Goal: Task Accomplishment & Management: Complete application form

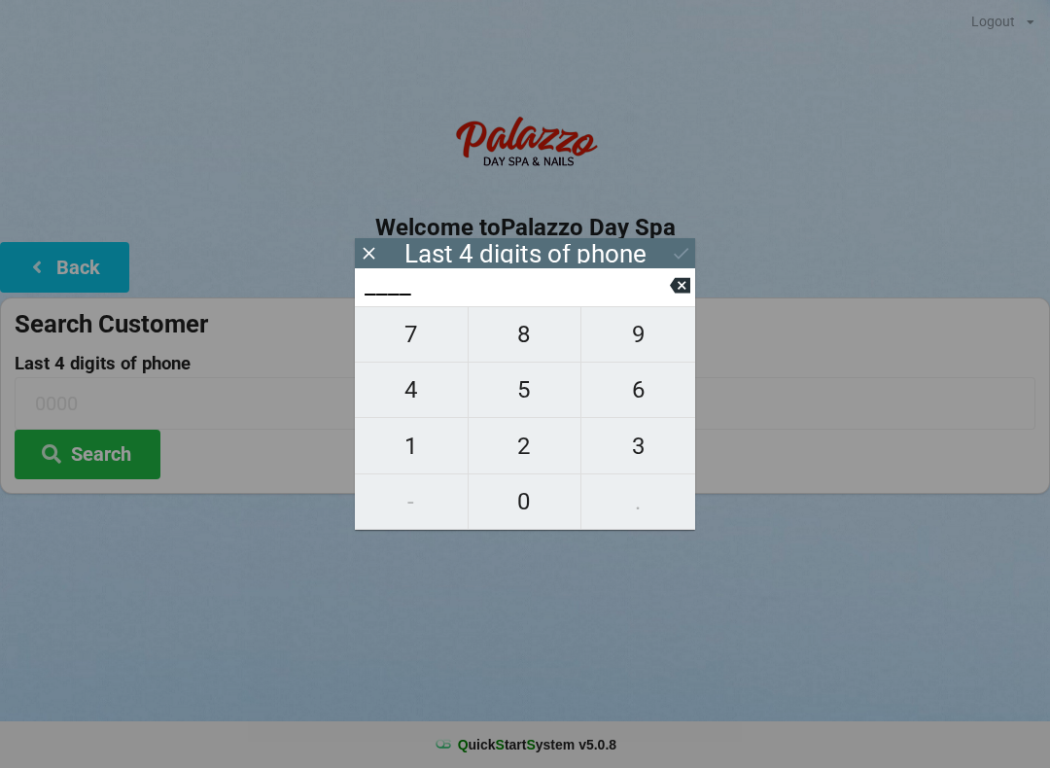
click at [419, 437] on span "1" at bounding box center [411, 446] width 113 height 41
type input "1___"
click at [538, 456] on span "2" at bounding box center [525, 446] width 113 height 41
type input "12__"
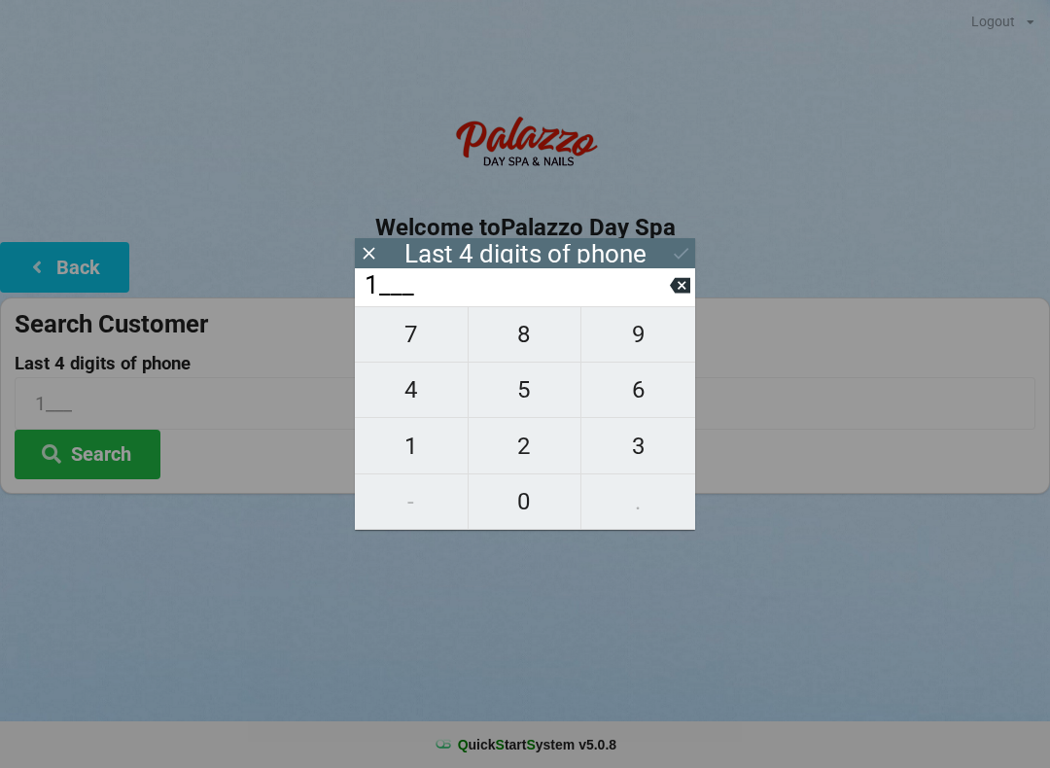
type input "12__"
click at [643, 336] on span "9" at bounding box center [638, 334] width 114 height 41
type input "129_"
click at [517, 473] on button "2" at bounding box center [526, 445] width 114 height 55
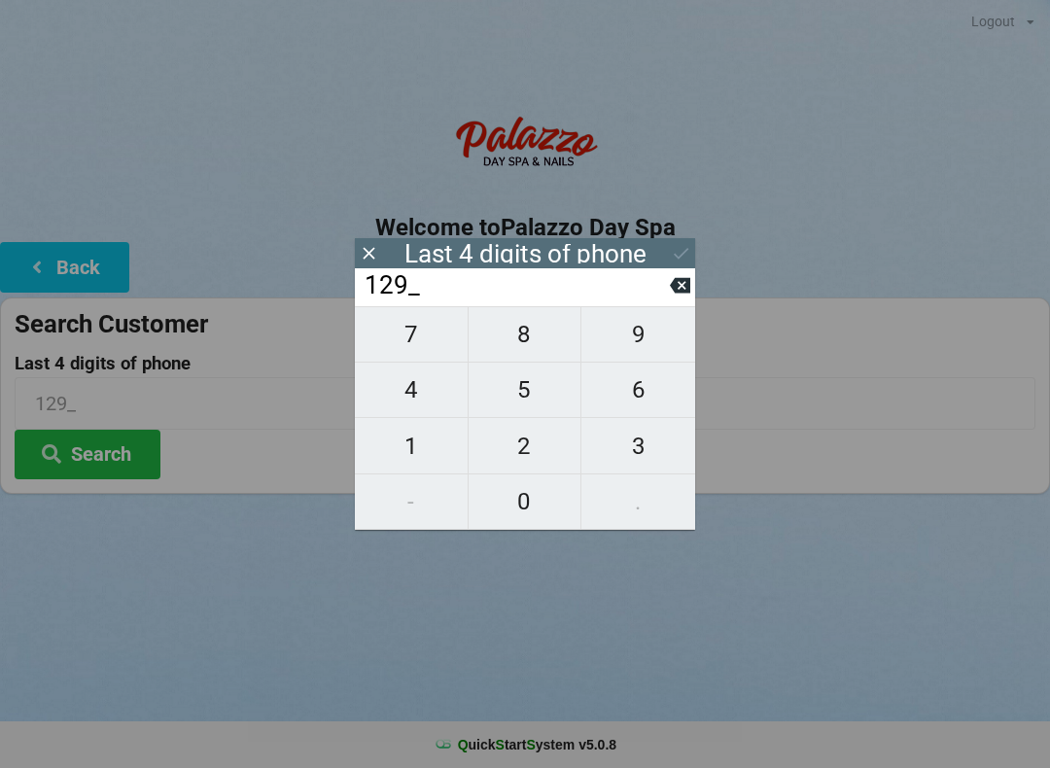
type input "1292"
click at [682, 253] on icon at bounding box center [681, 253] width 20 height 20
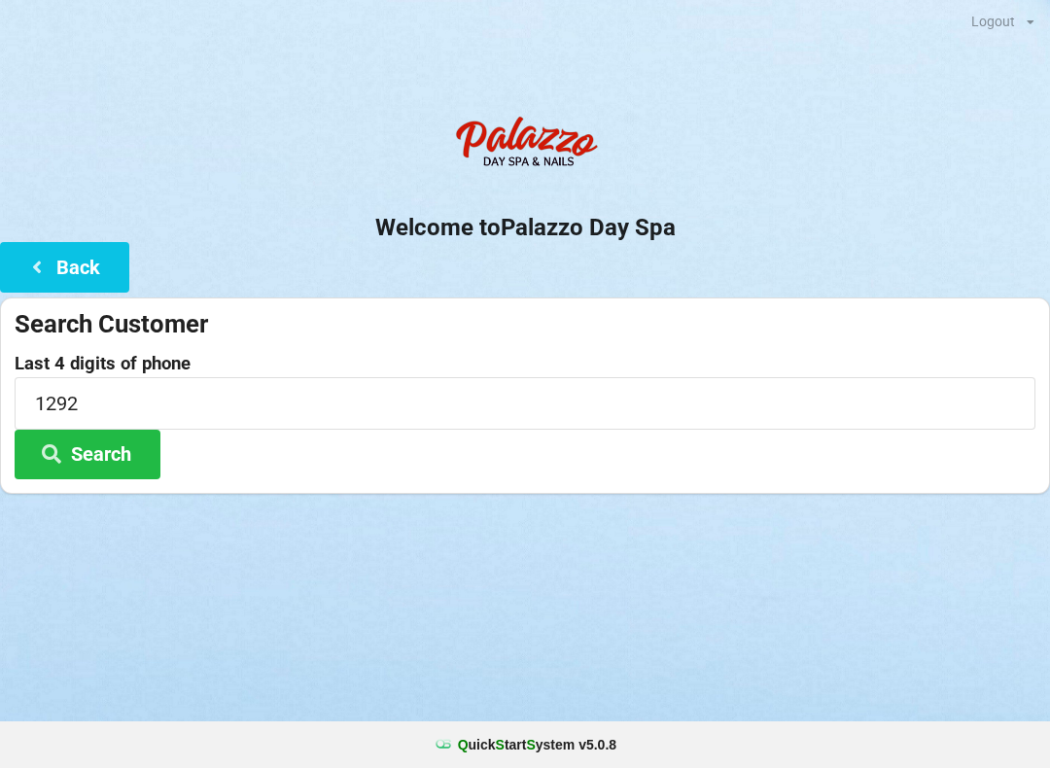
click at [124, 446] on button "Search" at bounding box center [88, 455] width 146 height 50
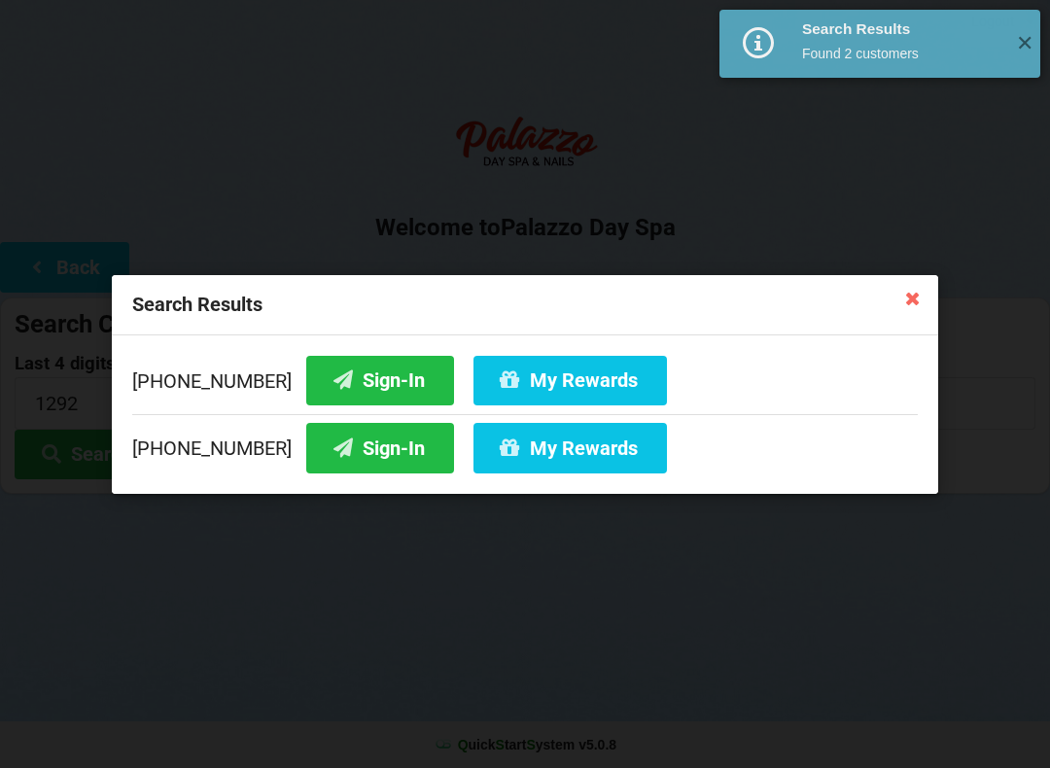
click at [349, 439] on button "Sign-In" at bounding box center [380, 448] width 148 height 50
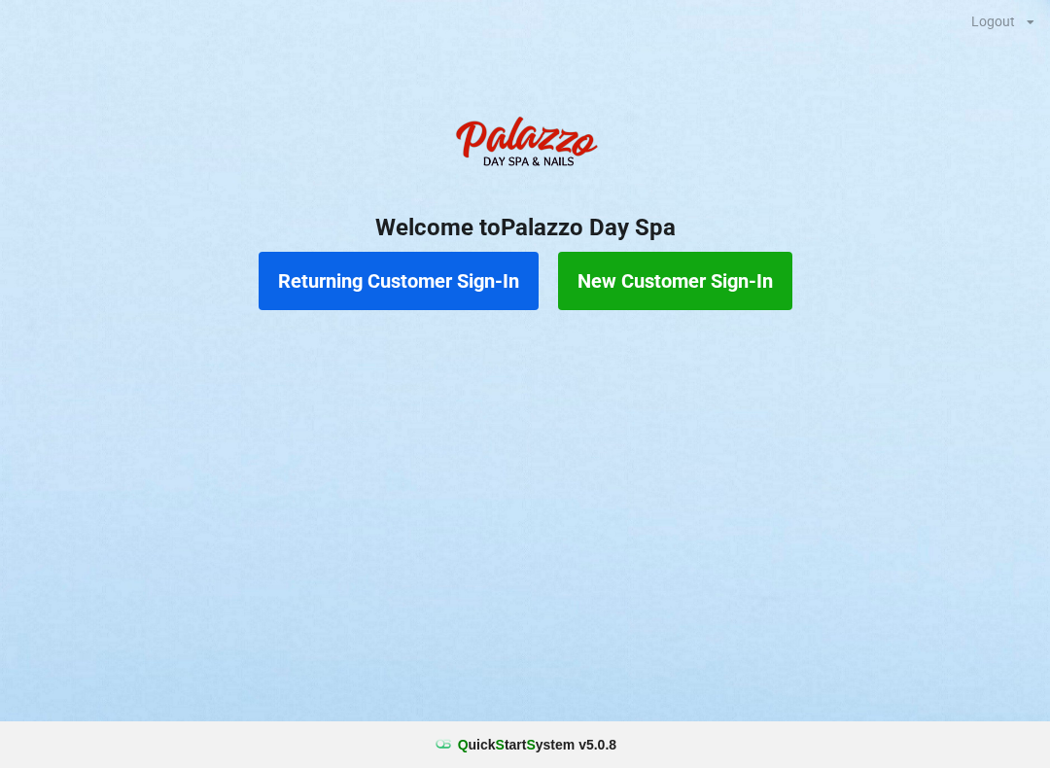
click at [396, 265] on button "Returning Customer Sign-In" at bounding box center [399, 281] width 280 height 58
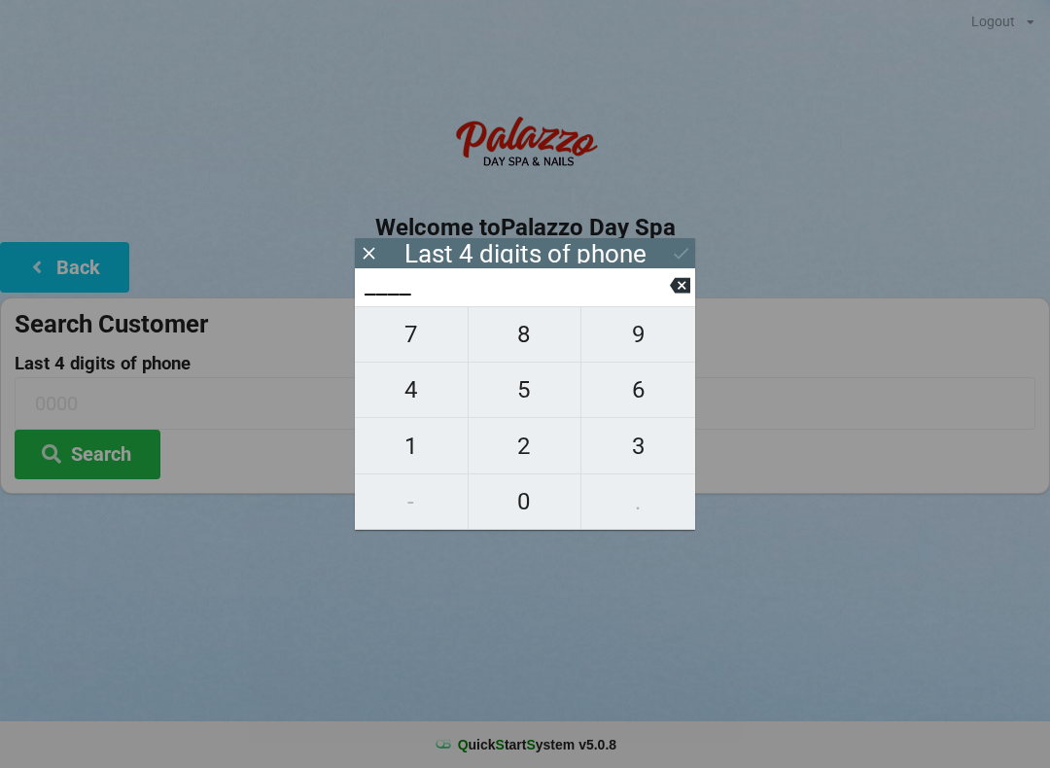
click at [626, 399] on span "6" at bounding box center [638, 389] width 114 height 41
type input "6___"
click at [630, 388] on span "6" at bounding box center [638, 389] width 114 height 41
type input "66__"
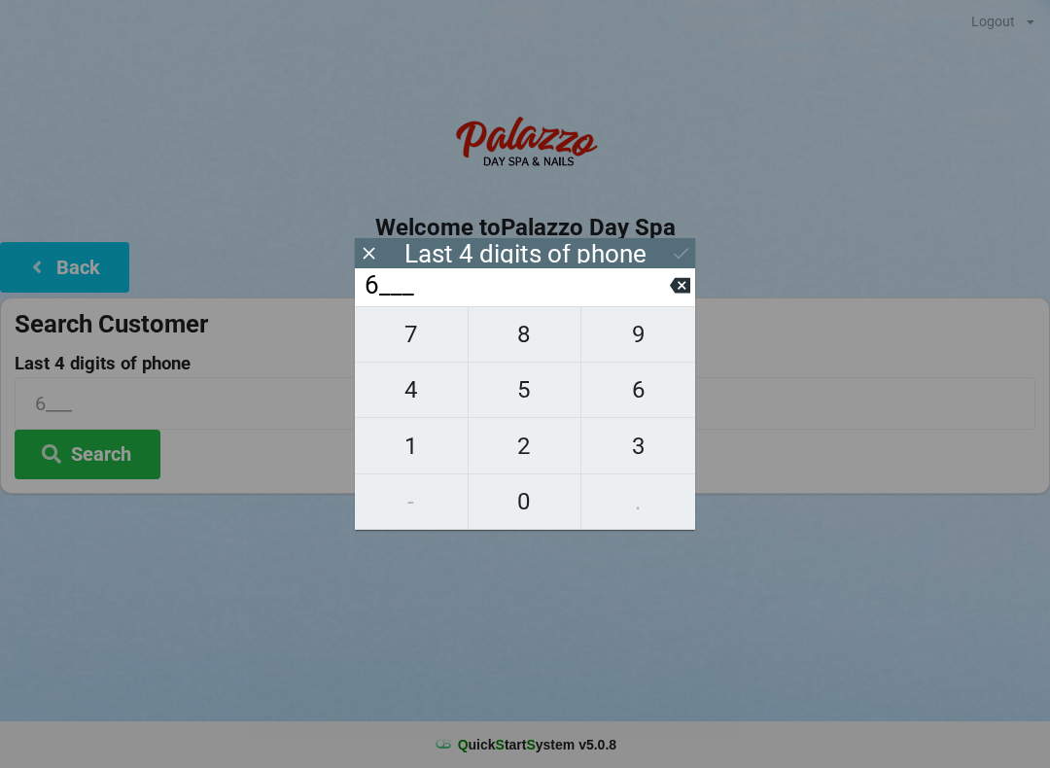
type input "66__"
click at [641, 399] on span "6" at bounding box center [638, 389] width 114 height 41
type input "666_"
click at [647, 341] on span "9" at bounding box center [638, 334] width 114 height 41
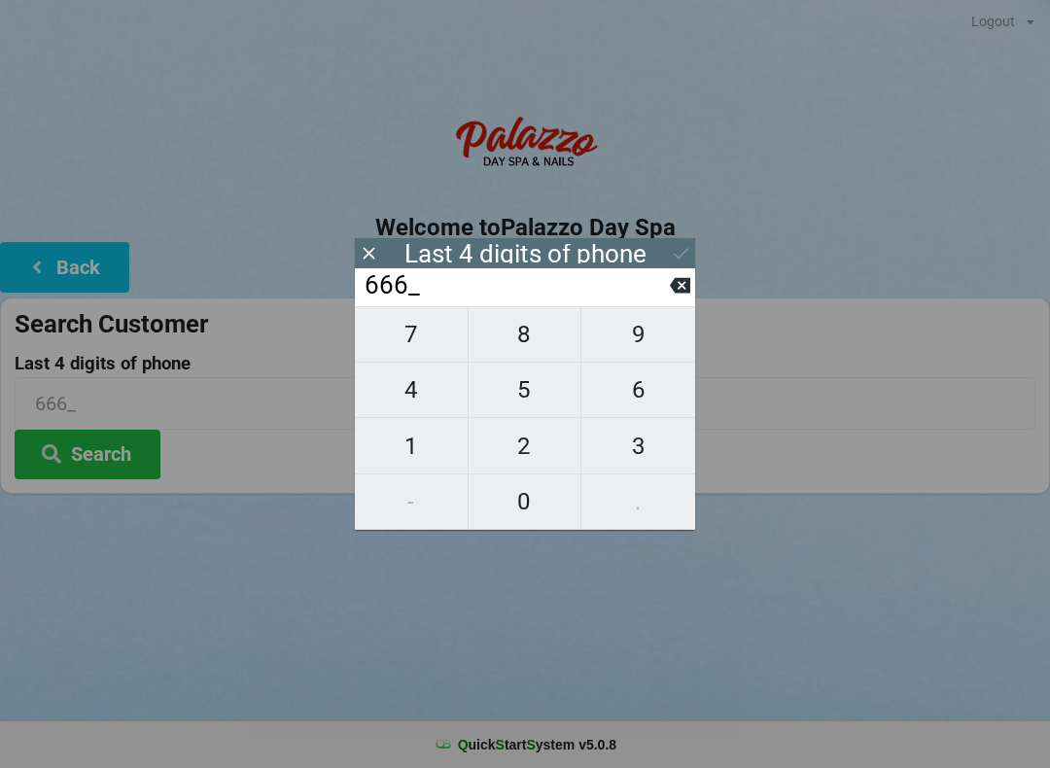
type input "6669"
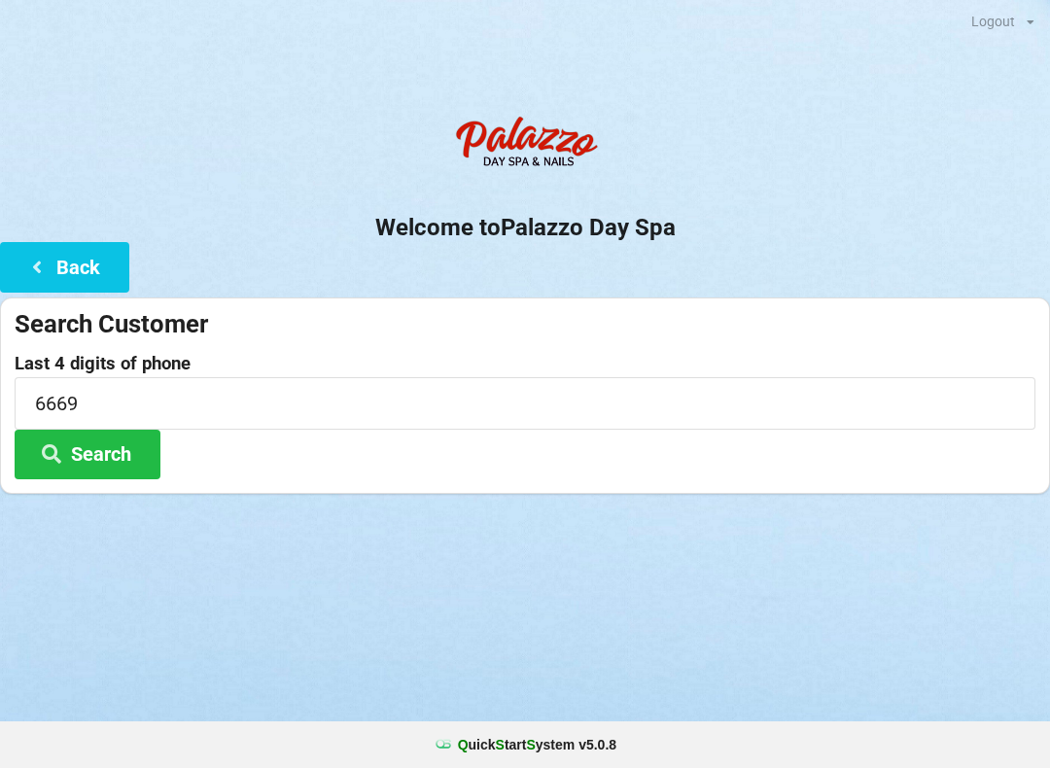
click at [137, 447] on button "Search" at bounding box center [88, 455] width 146 height 50
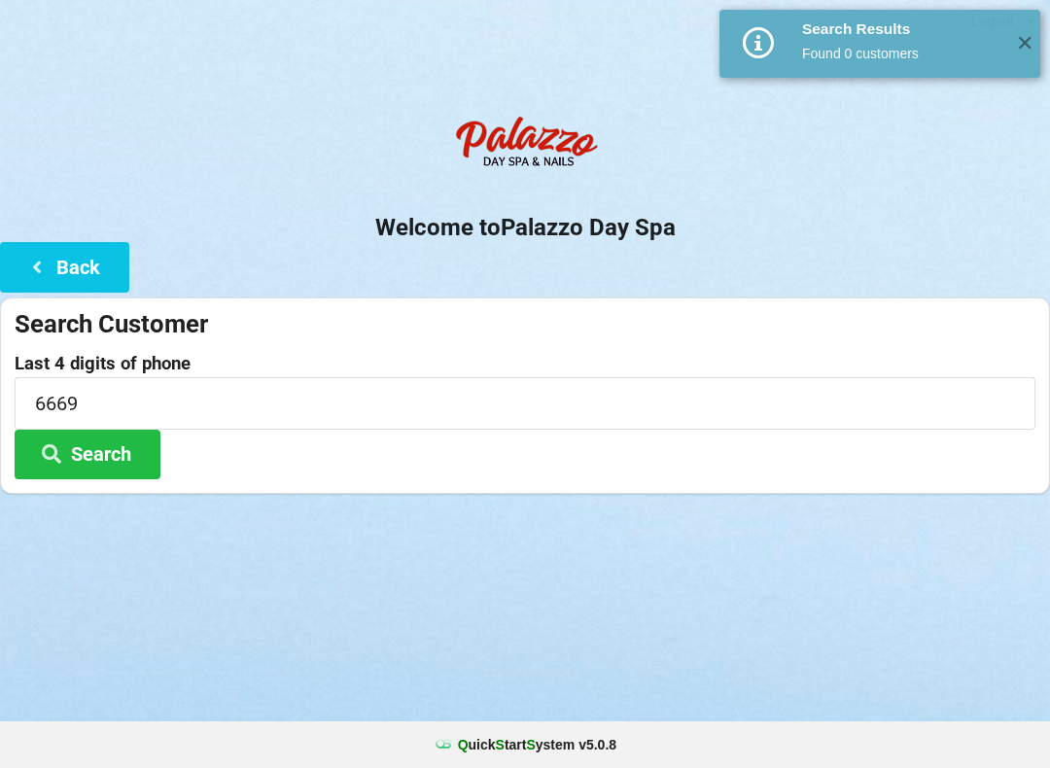
click at [84, 261] on button "Back" at bounding box center [64, 267] width 129 height 50
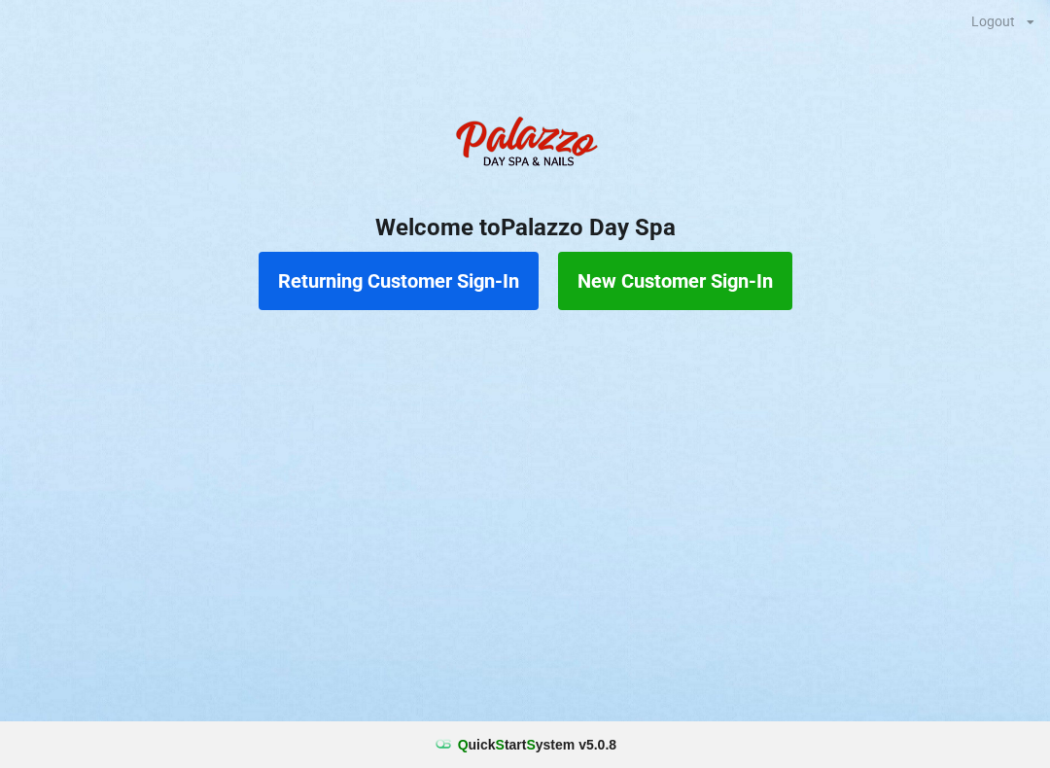
click at [427, 266] on button "Returning Customer Sign-In" at bounding box center [399, 281] width 280 height 58
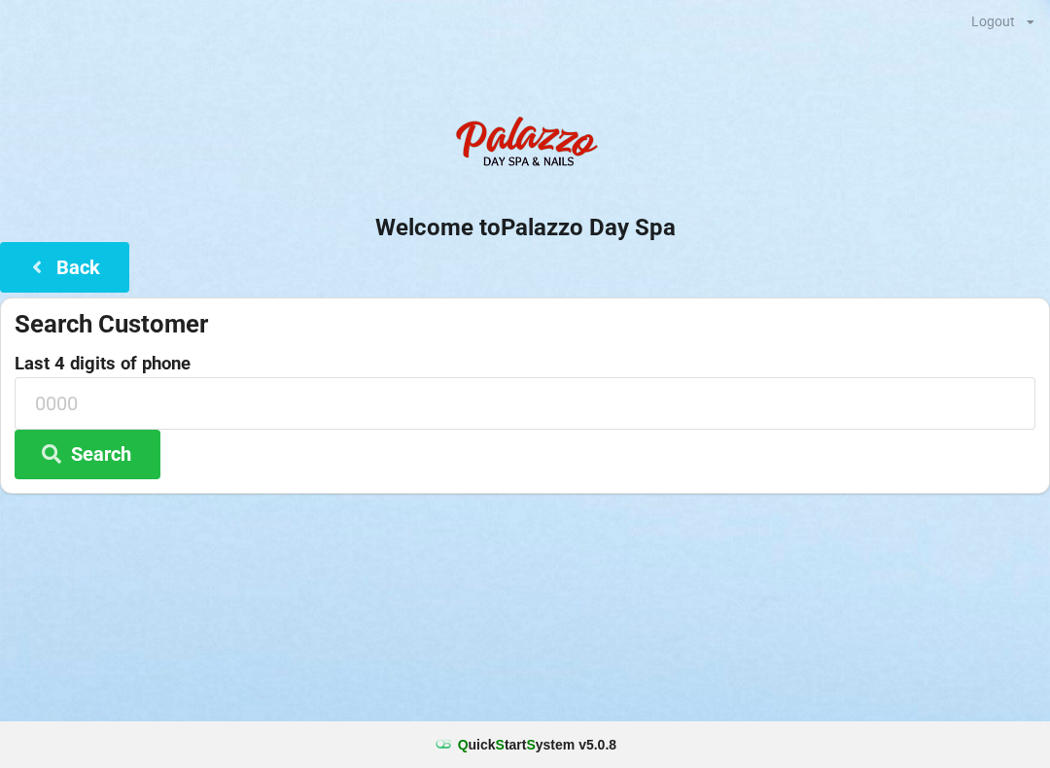
click at [90, 266] on button "Back" at bounding box center [64, 267] width 129 height 50
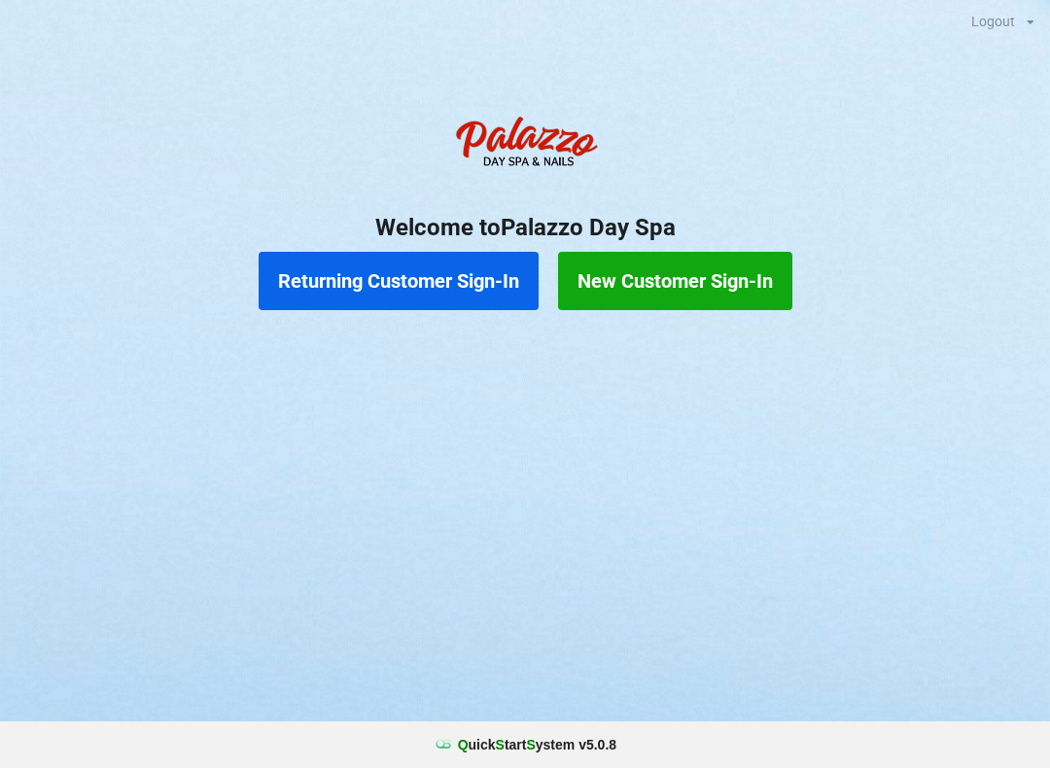
click at [690, 281] on button "New Customer Sign-In" at bounding box center [675, 281] width 234 height 58
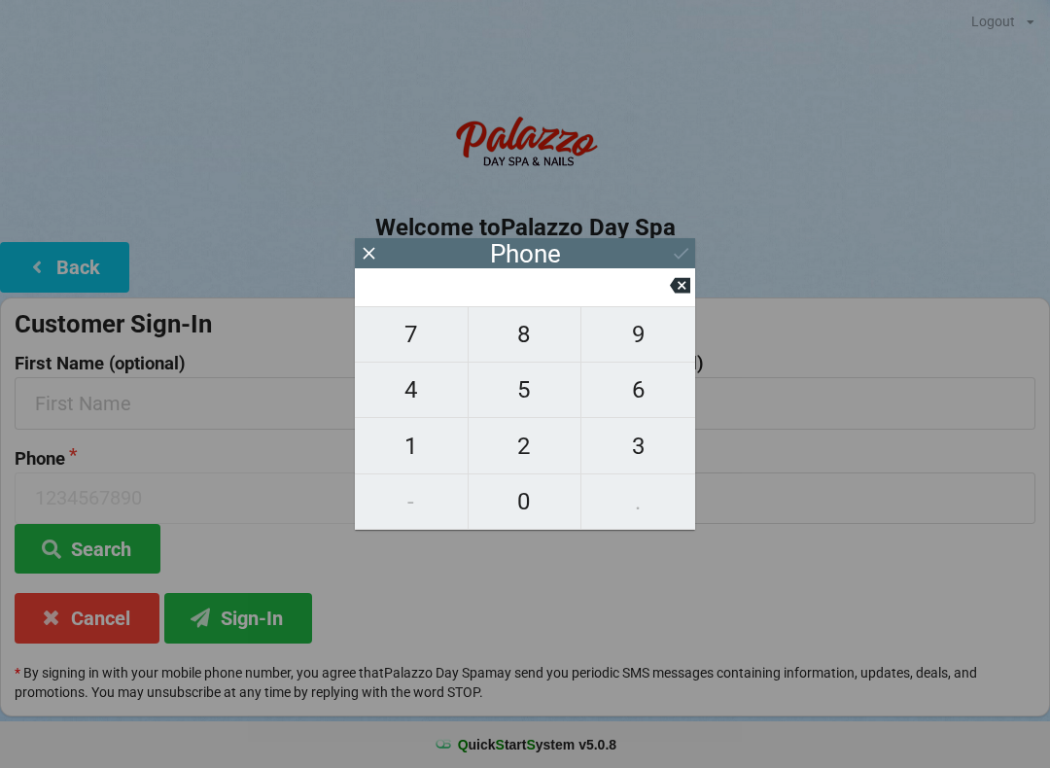
click at [433, 409] on span "4" at bounding box center [411, 389] width 113 height 41
type input "4"
click at [518, 507] on span "0" at bounding box center [525, 501] width 113 height 41
type input "40"
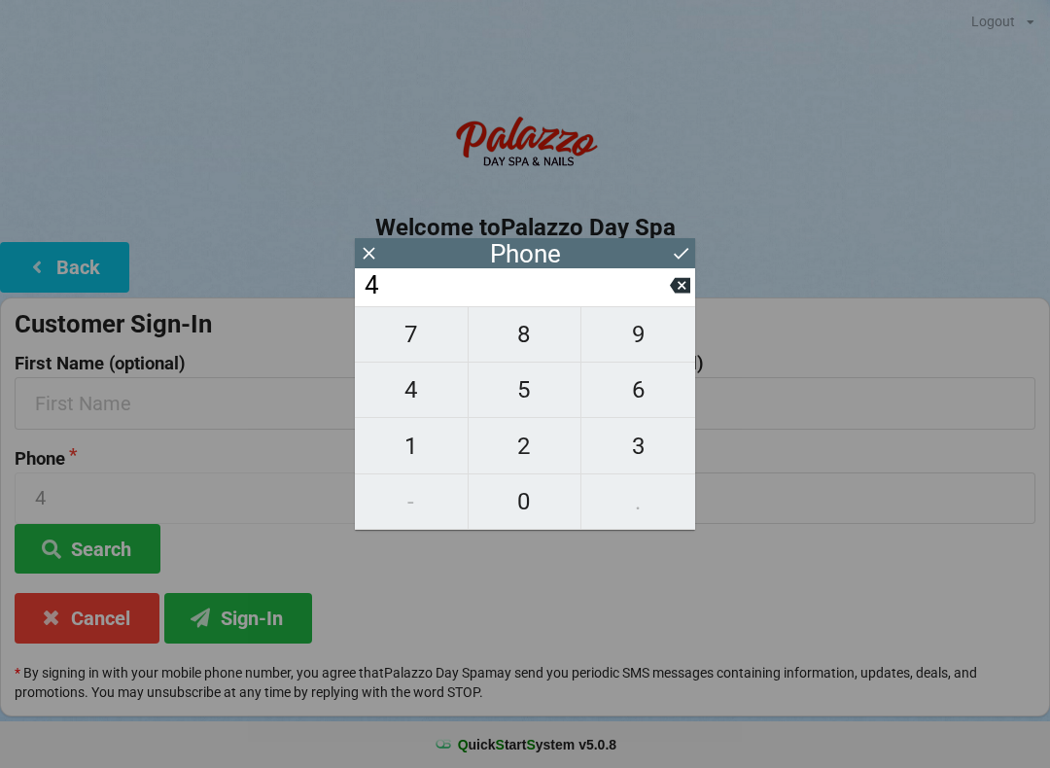
type input "40"
click at [420, 342] on span "7" at bounding box center [411, 334] width 113 height 41
type input "407"
click at [545, 337] on span "8" at bounding box center [525, 334] width 113 height 41
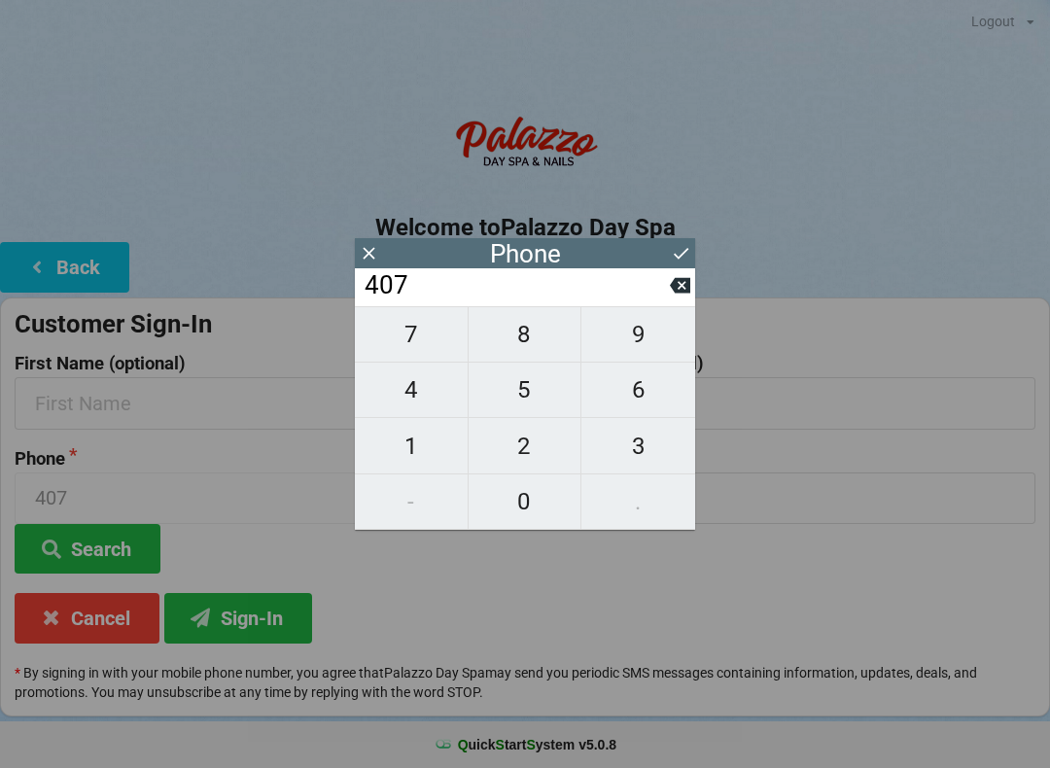
type input "4078"
click at [530, 498] on span "0" at bounding box center [525, 501] width 113 height 41
type input "40780"
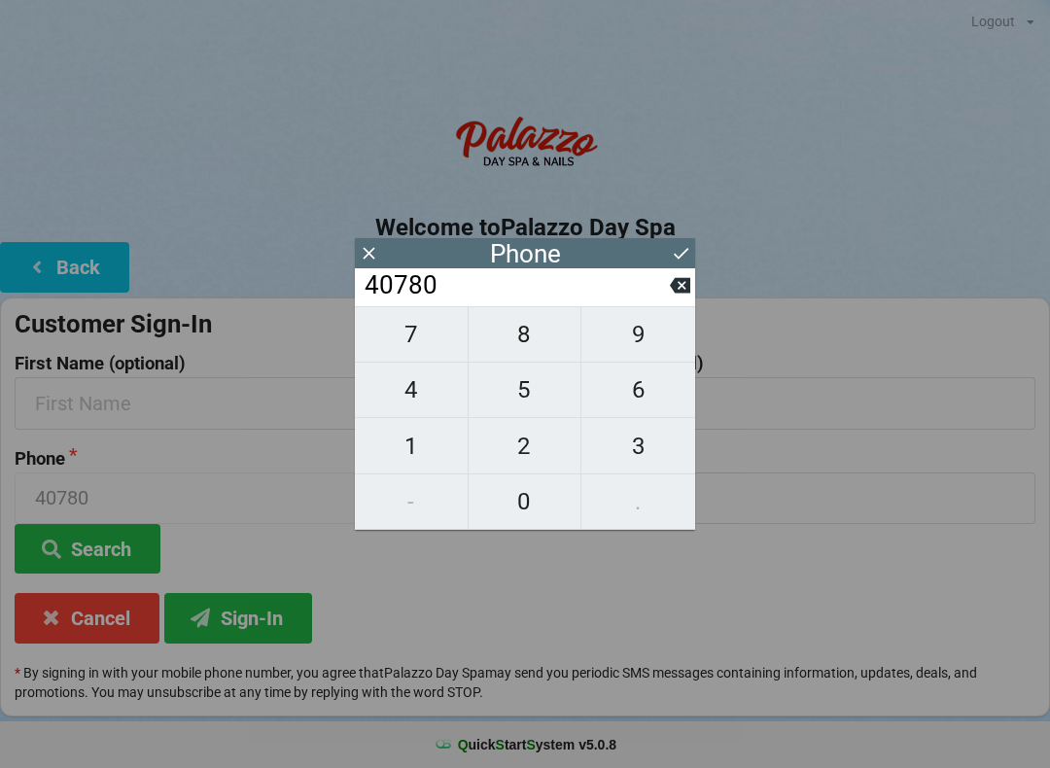
click at [529, 333] on span "8" at bounding box center [525, 334] width 113 height 41
type input "407808"
click at [627, 397] on span "6" at bounding box center [638, 389] width 114 height 41
type input "4078086"
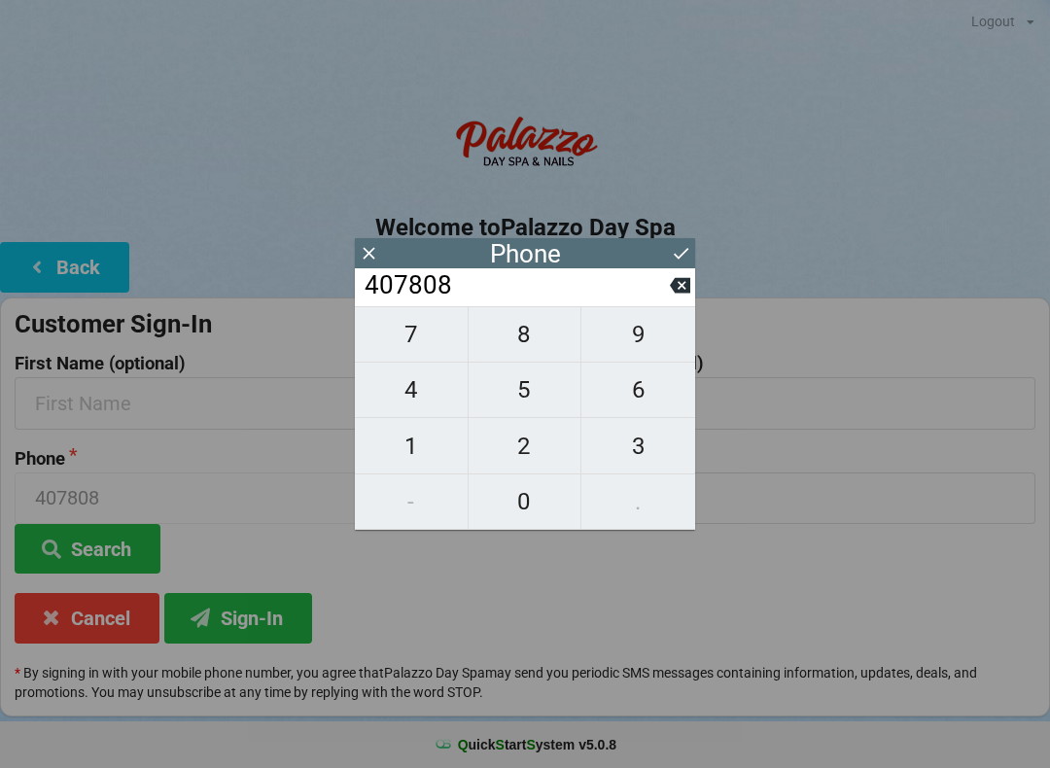
type input "4078086"
click at [638, 395] on span "6" at bounding box center [638, 389] width 114 height 41
type input "40780866"
click at [646, 399] on span "6" at bounding box center [638, 389] width 114 height 41
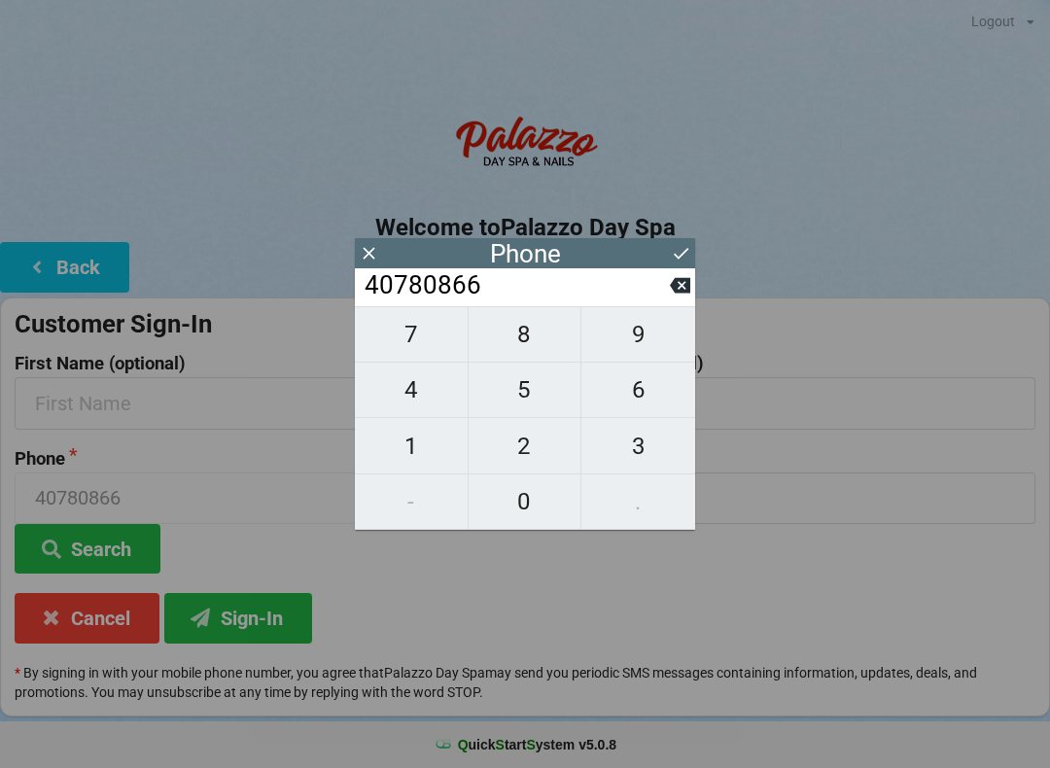
type input "407808666"
click at [642, 349] on span "9" at bounding box center [638, 334] width 114 height 41
type input "4078086669"
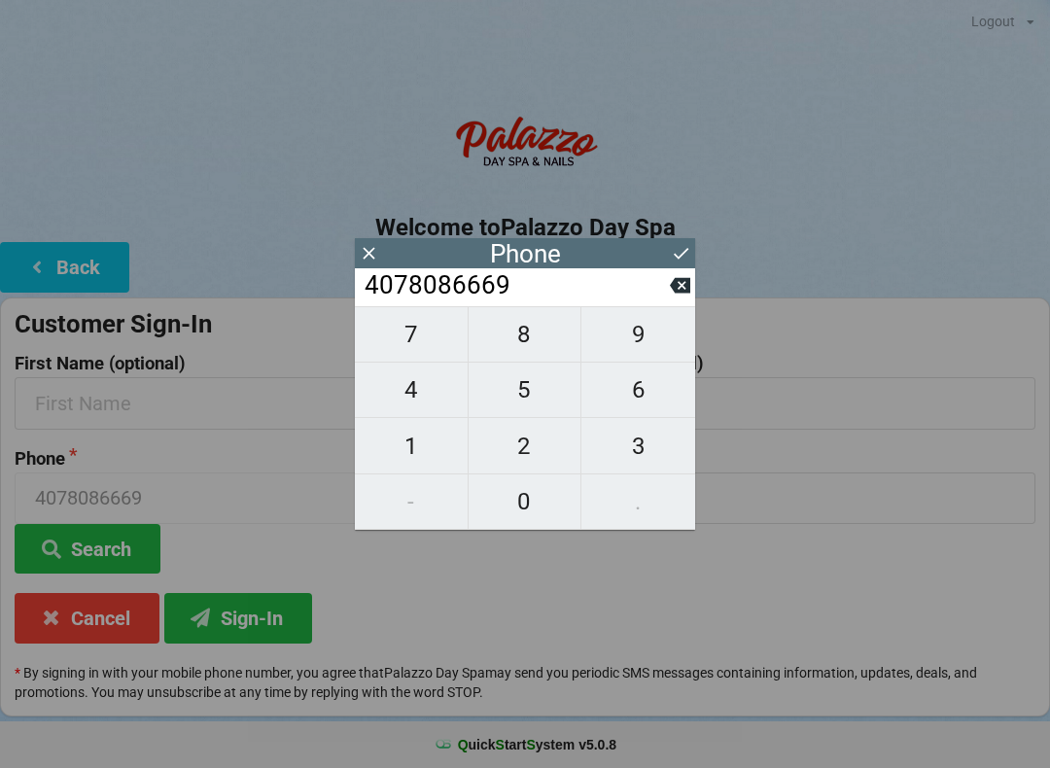
click at [677, 243] on icon at bounding box center [681, 253] width 20 height 20
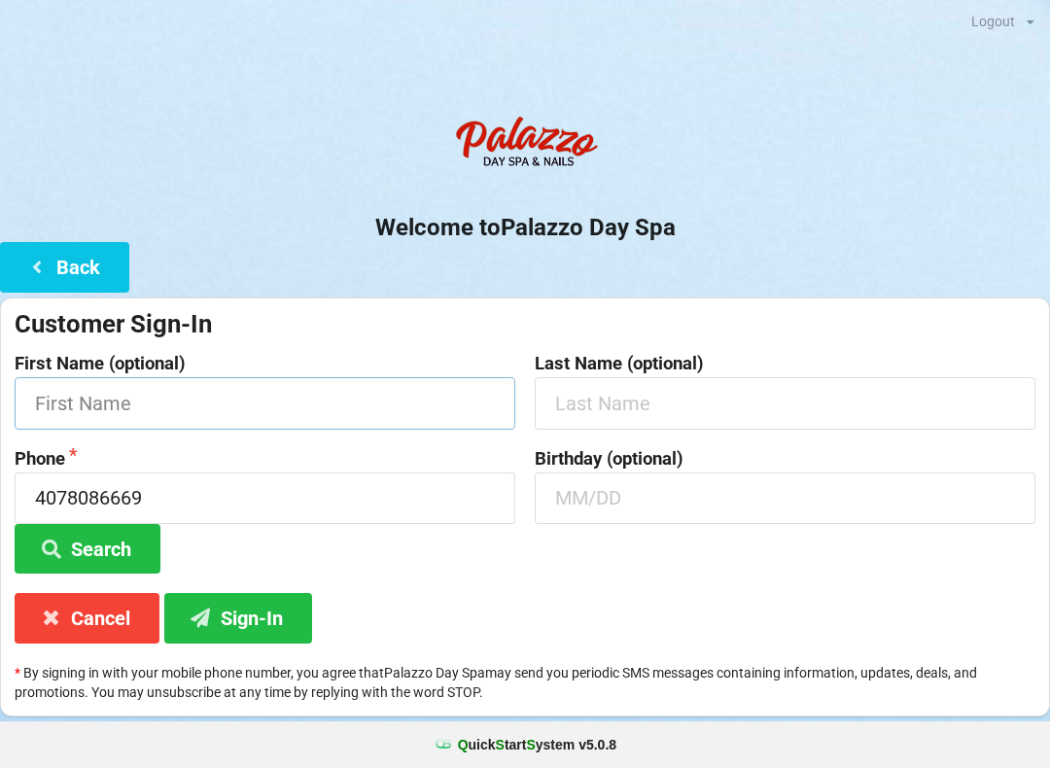
click at [369, 415] on input "text" at bounding box center [265, 403] width 501 height 52
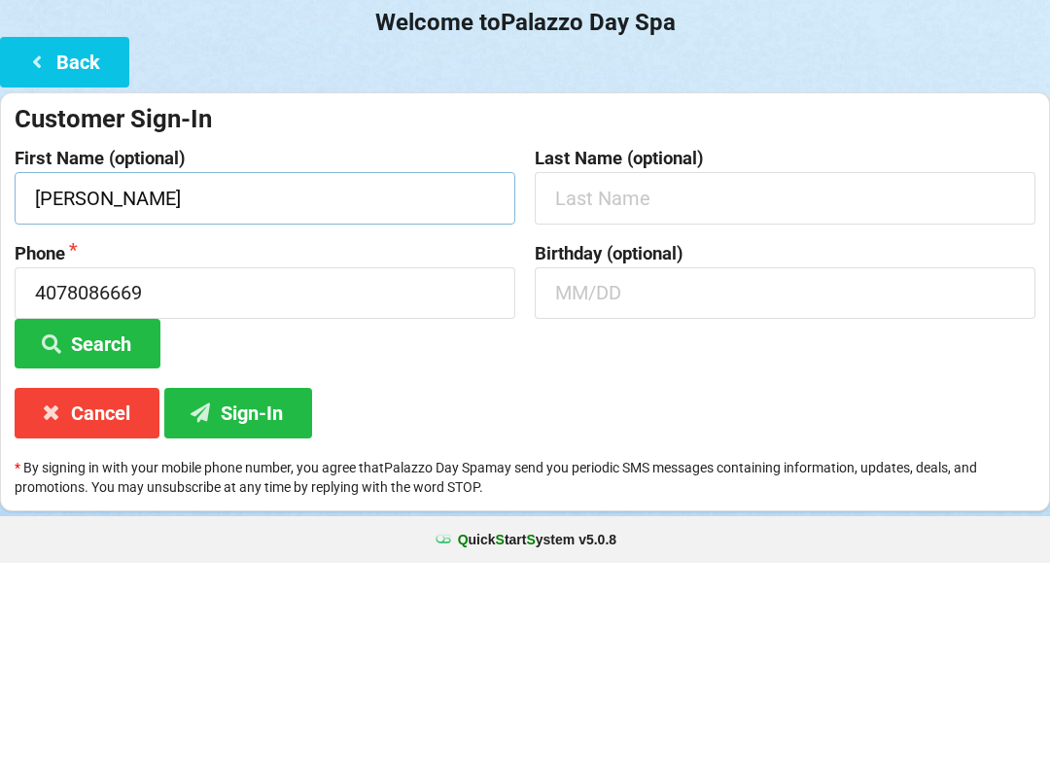
type input "[PERSON_NAME]"
click at [670, 377] on input "text" at bounding box center [785, 403] width 501 height 52
type input "[PERSON_NAME]"
click at [687, 472] on input "text" at bounding box center [785, 498] width 501 height 52
click at [838, 449] on div "Birthday (optional) 0308" at bounding box center [785, 511] width 520 height 125
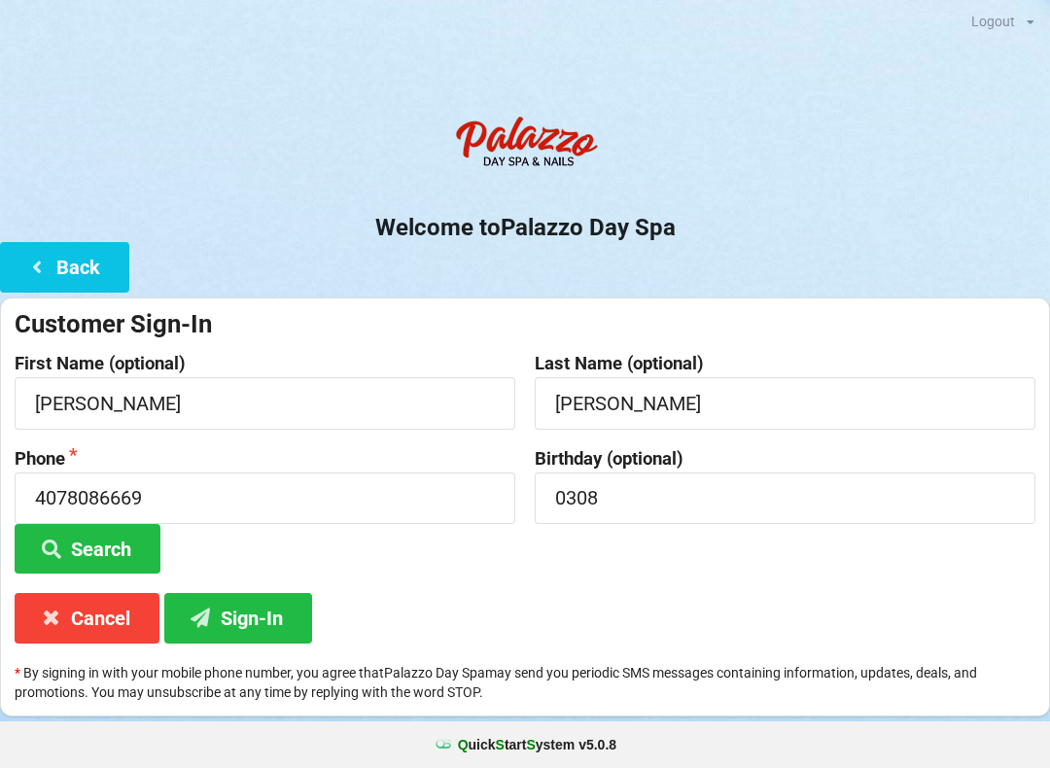
click at [269, 616] on button "Sign-In" at bounding box center [238, 618] width 148 height 50
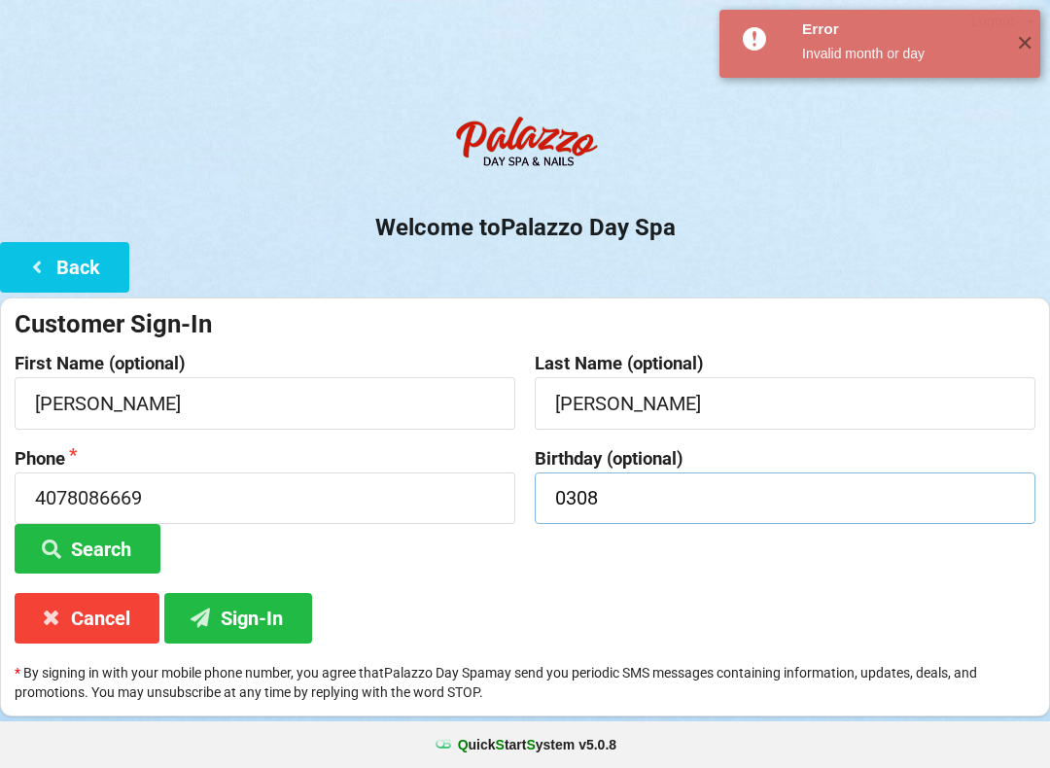
click at [605, 496] on input "0308" at bounding box center [785, 498] width 501 height 52
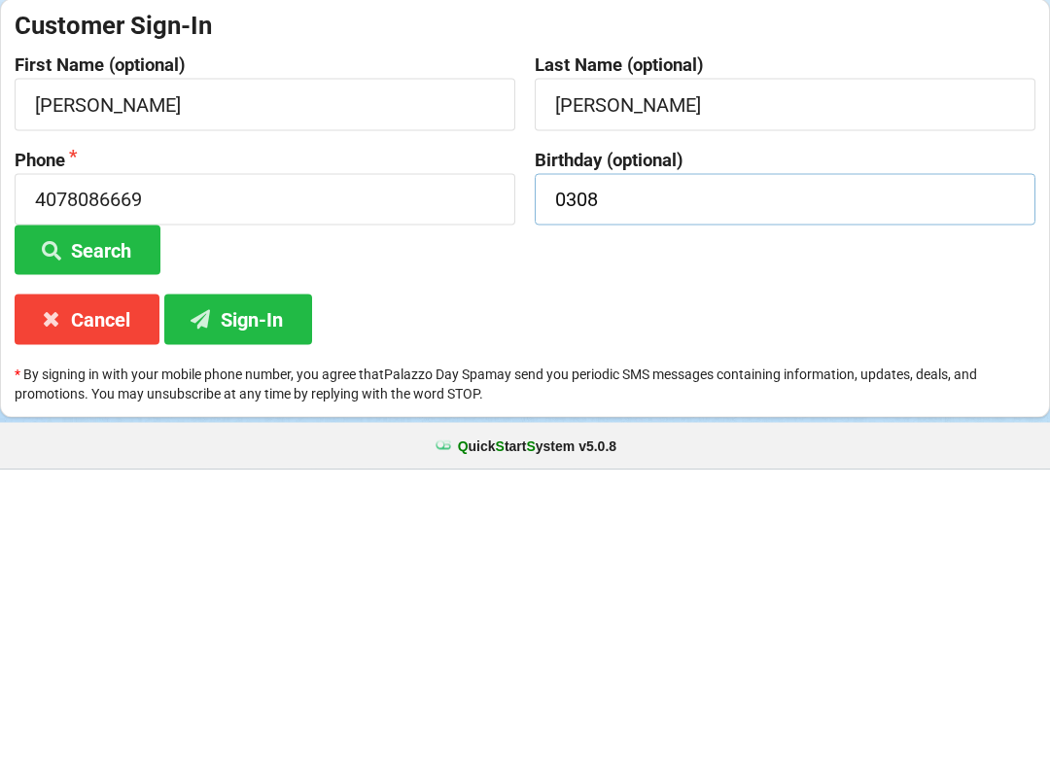
click at [577, 472] on input "0308" at bounding box center [785, 498] width 501 height 52
type input "0"
click at [248, 593] on button "Sign-In" at bounding box center [238, 618] width 148 height 50
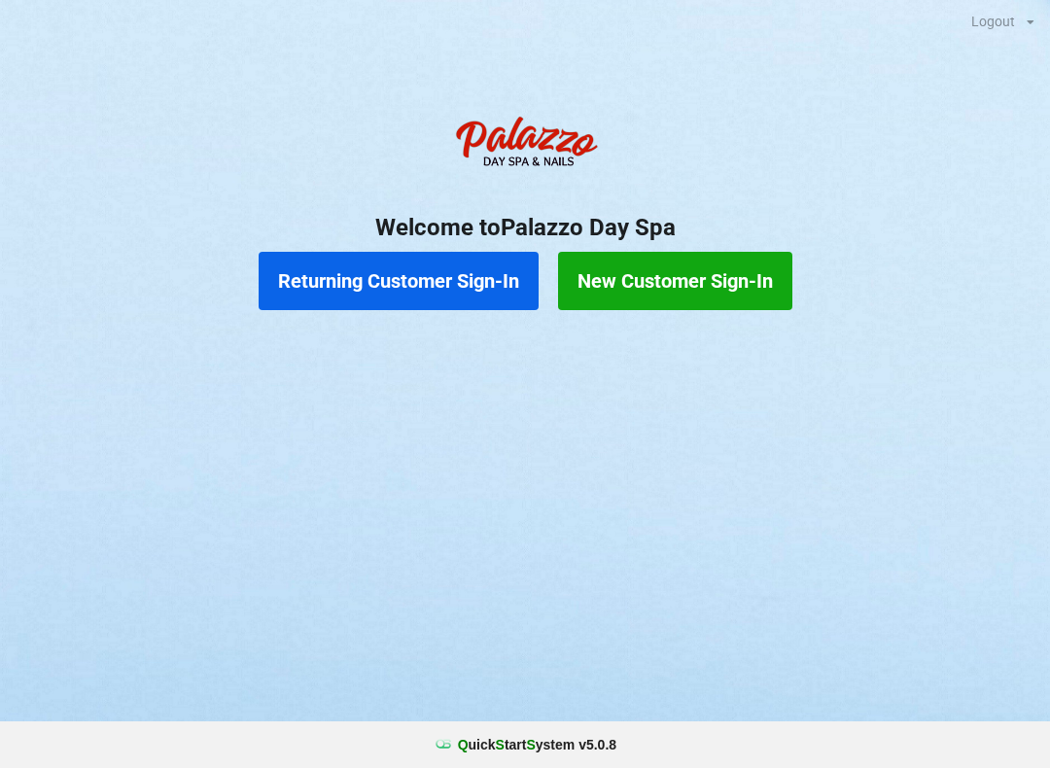
click at [735, 309] on button "New Customer Sign-In" at bounding box center [675, 281] width 234 height 58
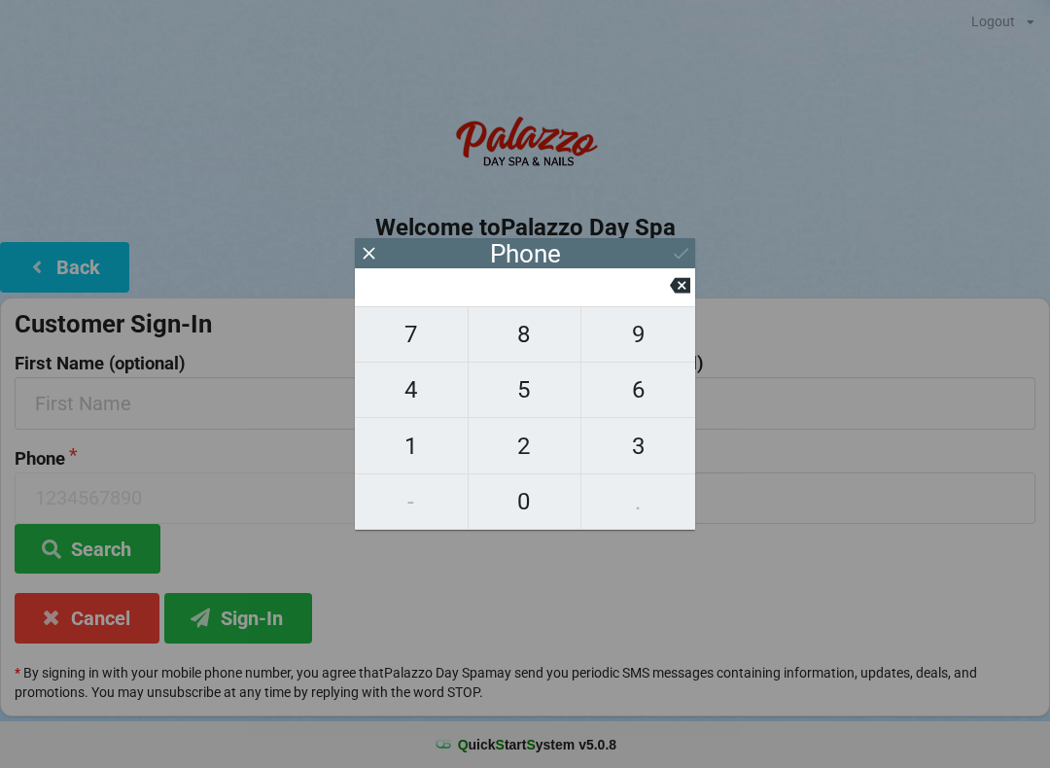
click at [431, 397] on span "4" at bounding box center [411, 389] width 113 height 41
type input "4"
click at [554, 506] on span "0" at bounding box center [525, 501] width 113 height 41
type input "40"
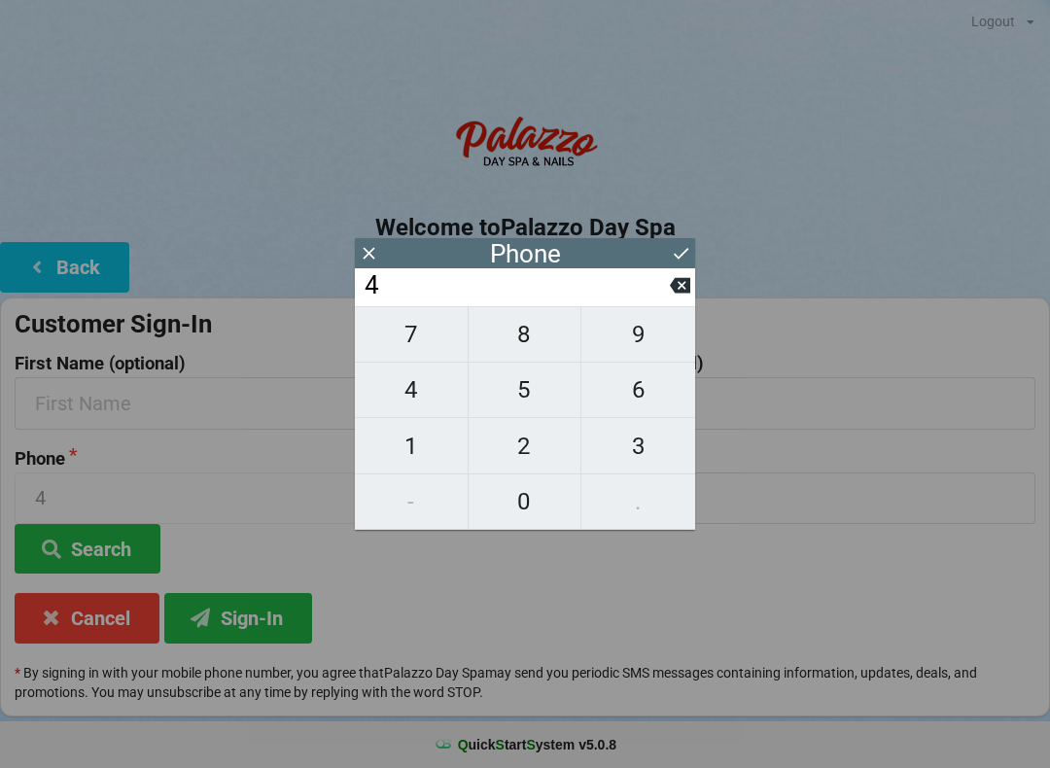
type input "40"
click at [427, 344] on span "7" at bounding box center [411, 334] width 113 height 41
type input "407"
click at [640, 450] on span "3" at bounding box center [638, 446] width 114 height 41
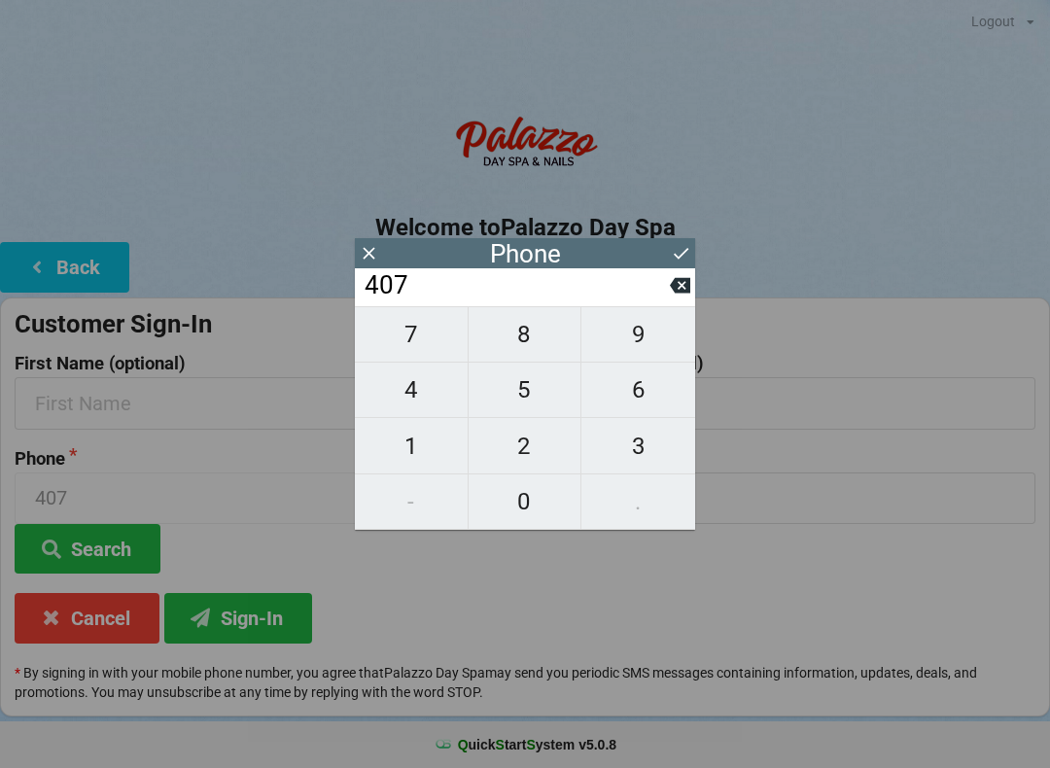
type input "4073"
click at [436, 390] on span "4" at bounding box center [411, 389] width 113 height 41
type input "40734"
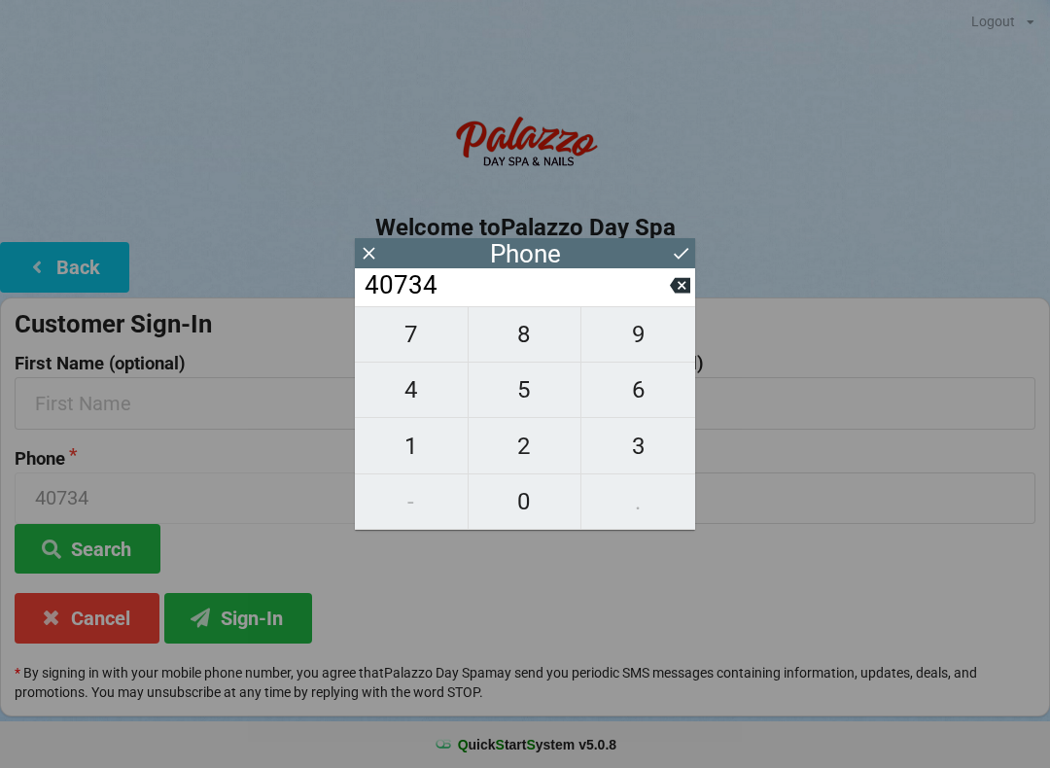
click at [433, 452] on span "1" at bounding box center [411, 446] width 113 height 41
type input "407341"
click at [539, 446] on span "2" at bounding box center [525, 446] width 113 height 41
type input "4073412"
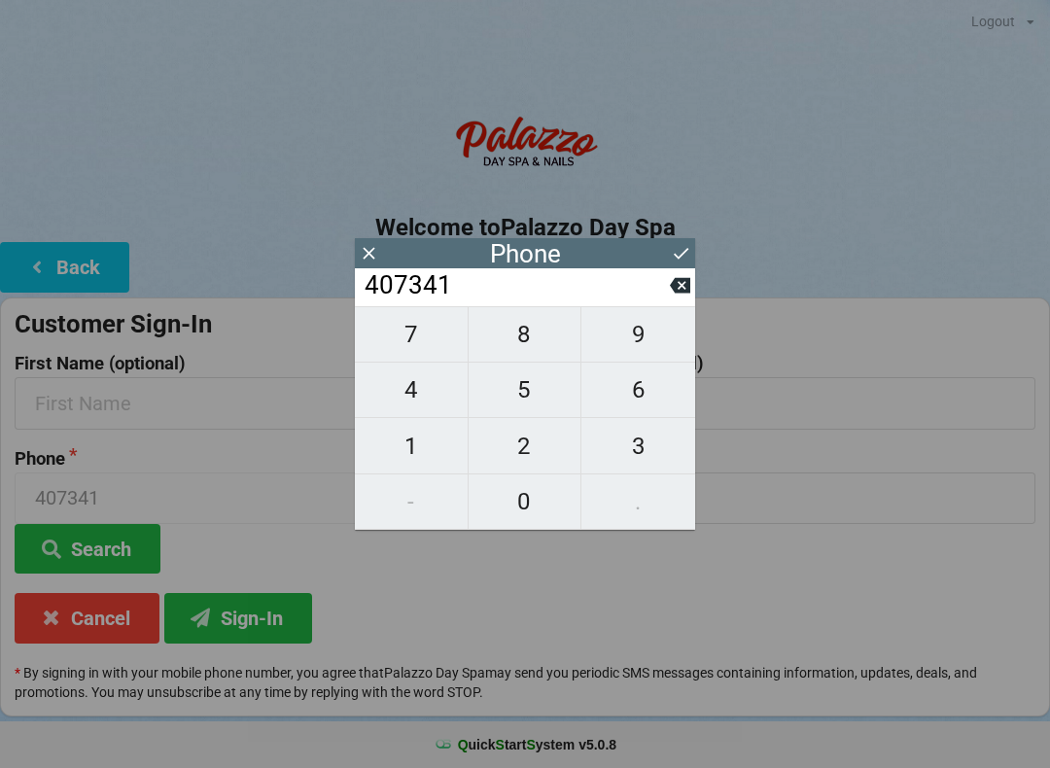
type input "4073412"
click at [420, 453] on span "1" at bounding box center [411, 446] width 113 height 41
type input "40734121"
click at [638, 403] on span "6" at bounding box center [638, 389] width 114 height 41
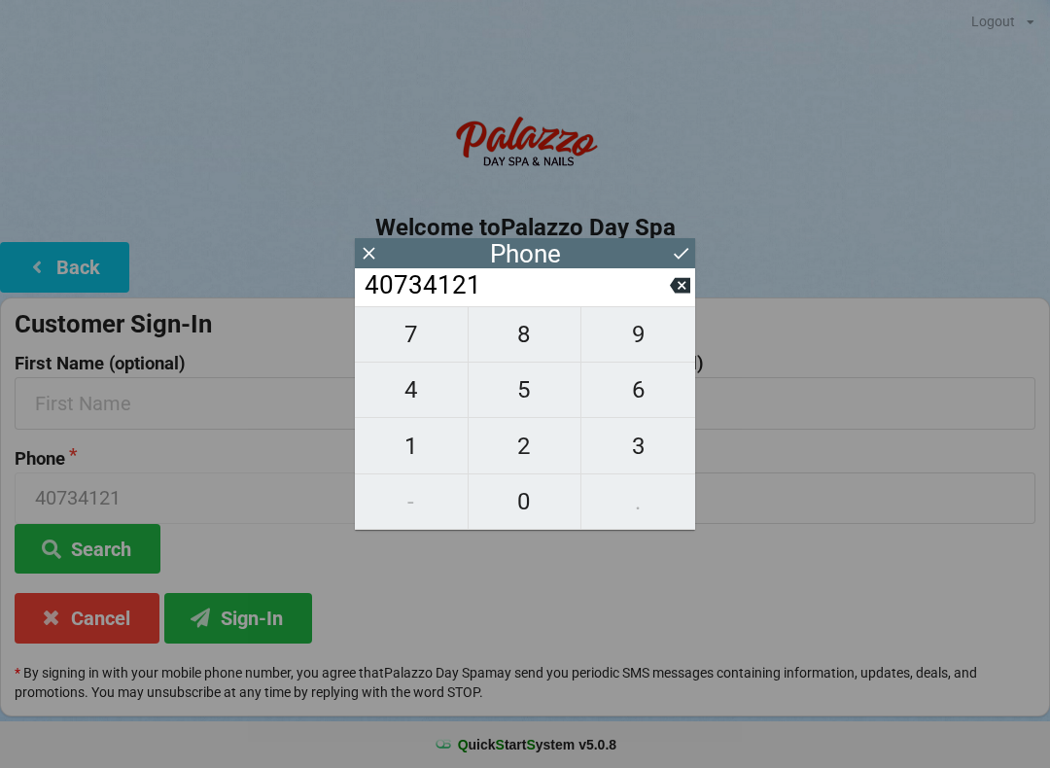
type input "407341216"
click at [538, 500] on span "0" at bounding box center [525, 501] width 113 height 41
type input "4073412160"
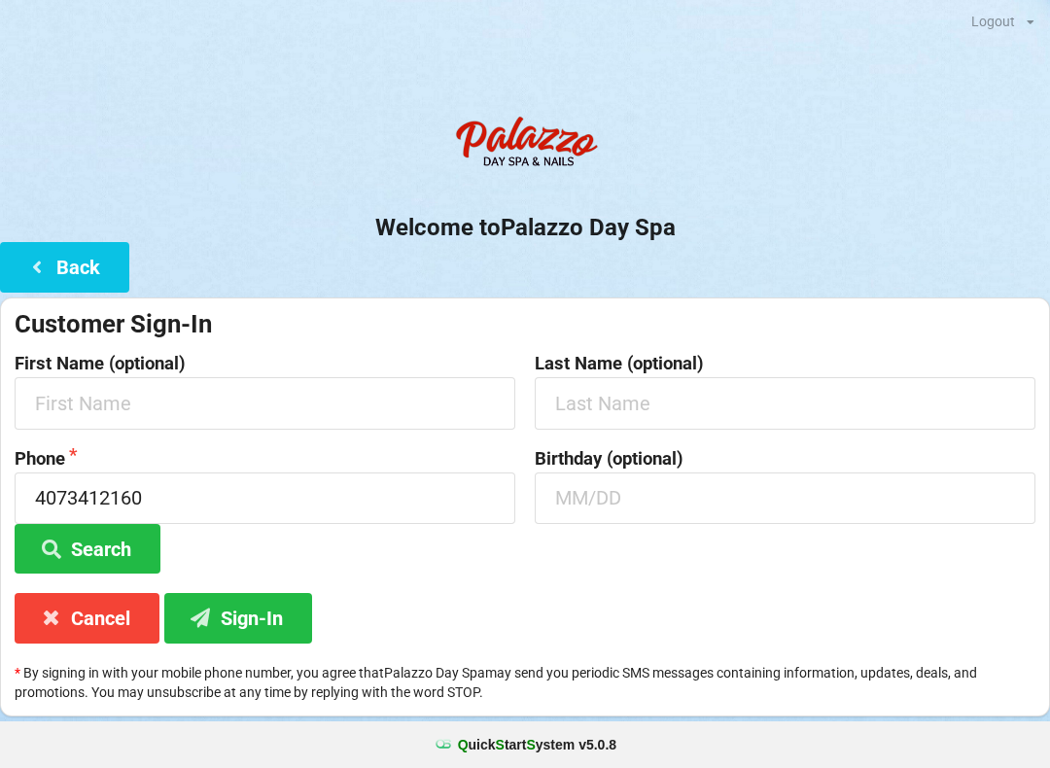
click at [609, 618] on div "Customer Sign-In First Name (optional) Last Name (optional) Phone [PHONE_NUMBER…" at bounding box center [525, 506] width 1050 height 419
click at [326, 394] on input "text" at bounding box center [265, 403] width 501 height 52
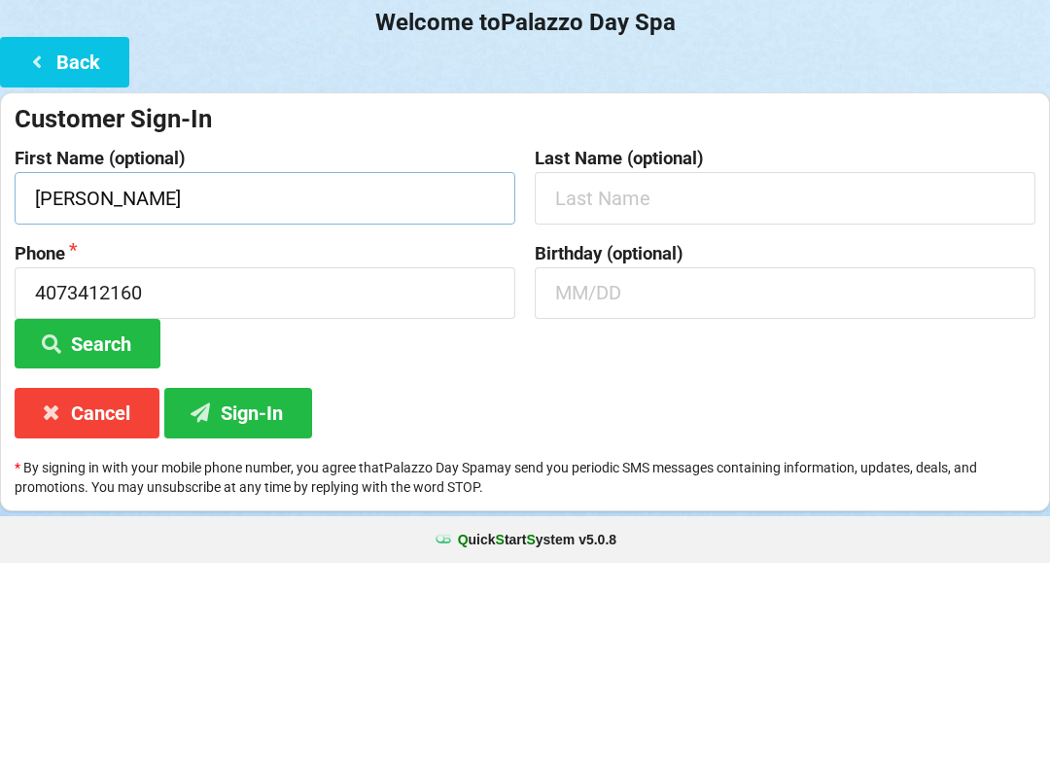
type input "[PERSON_NAME]"
click at [664, 377] on input "text" at bounding box center [785, 403] width 501 height 52
type input "Geden"
click at [702, 472] on input "text" at bounding box center [785, 498] width 501 height 52
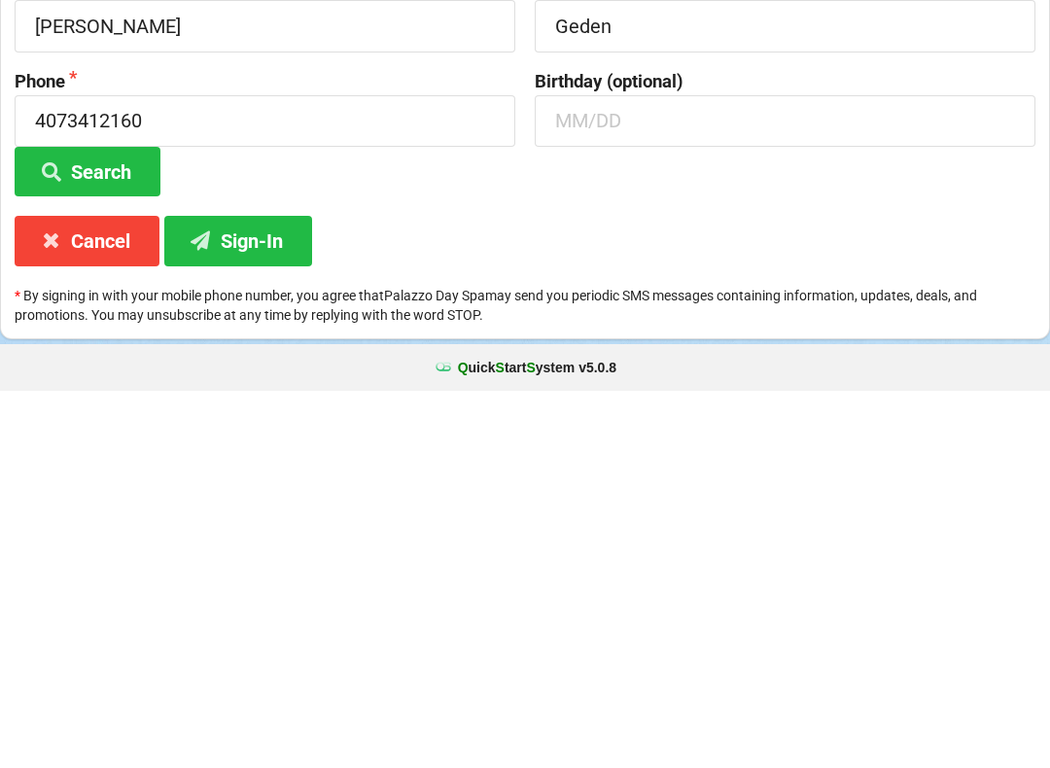
click at [249, 593] on button "Sign-In" at bounding box center [238, 618] width 148 height 50
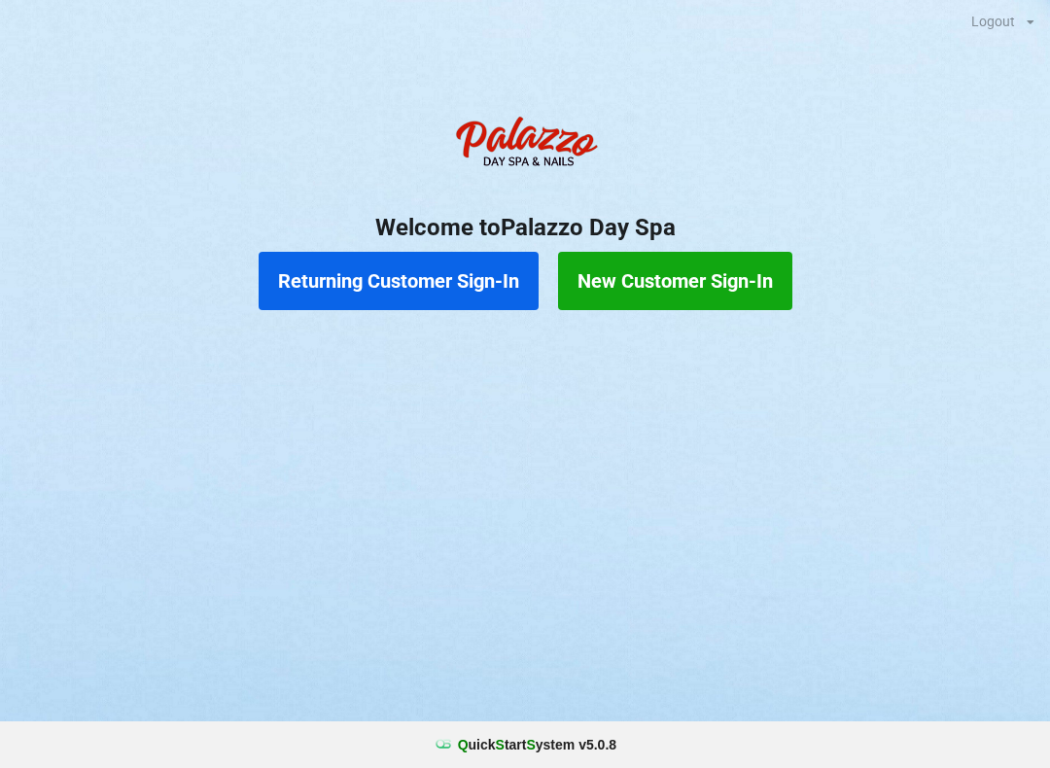
click at [730, 268] on button "New Customer Sign-In" at bounding box center [675, 281] width 234 height 58
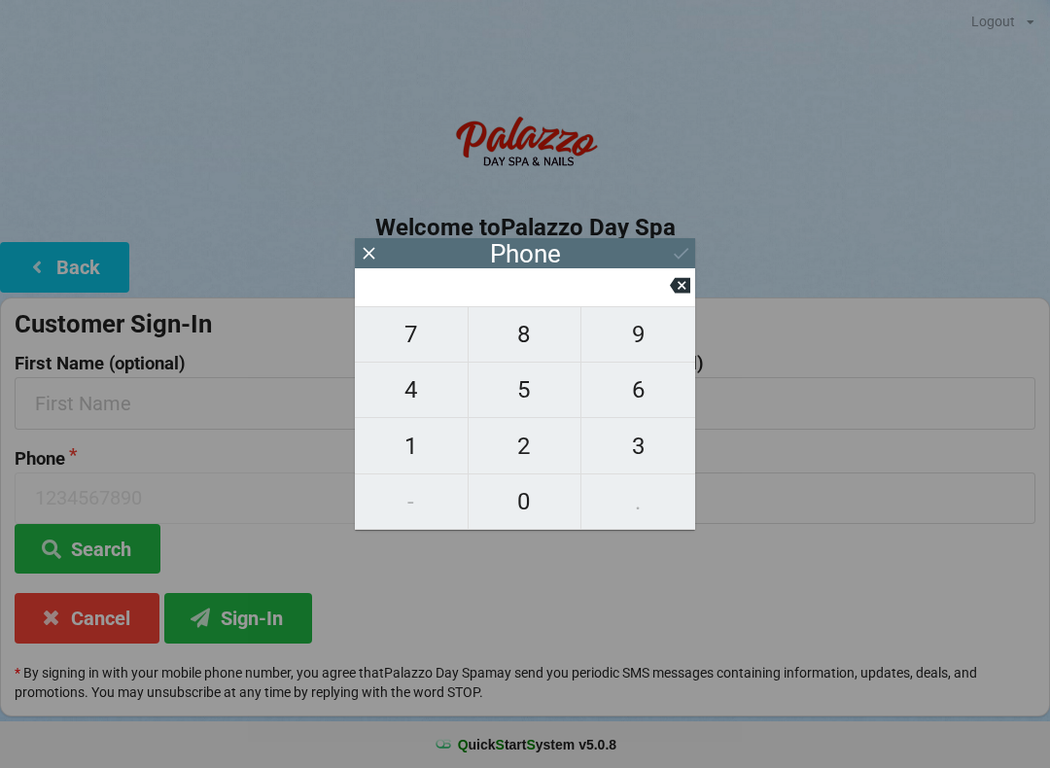
click at [415, 391] on span "4" at bounding box center [411, 389] width 113 height 41
type input "4"
click at [416, 392] on span "4" at bounding box center [411, 389] width 113 height 41
type input "44"
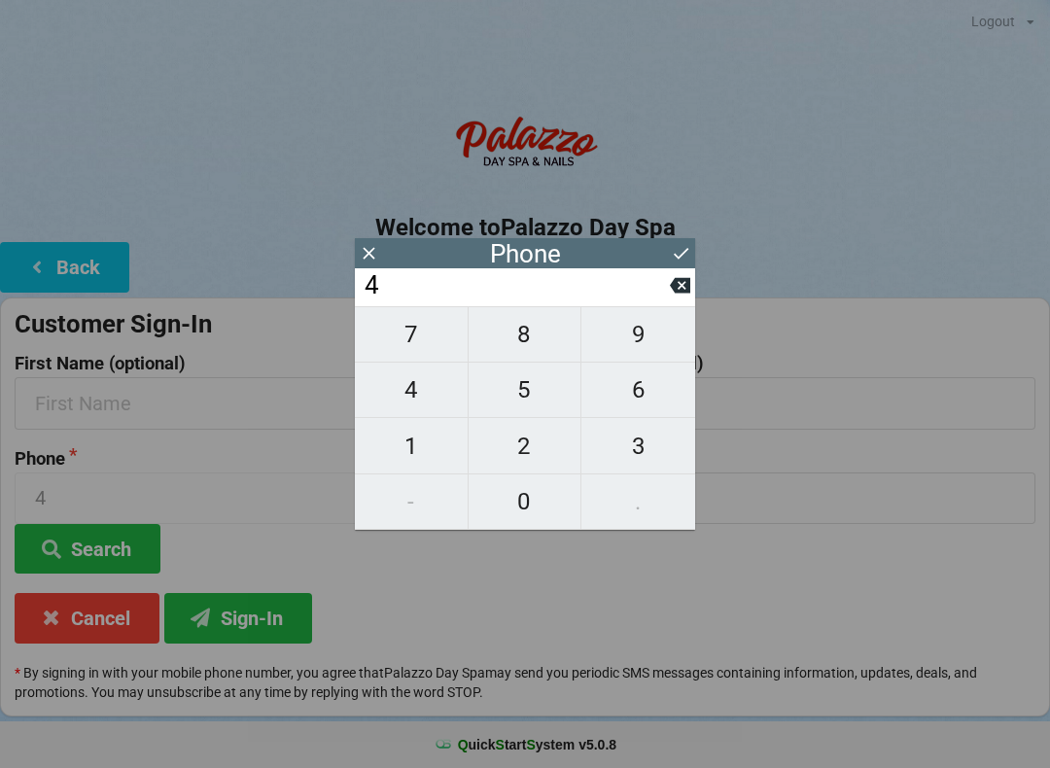
type input "44"
click at [522, 494] on span "0" at bounding box center [525, 501] width 113 height 41
type input "440"
click at [536, 459] on span "2" at bounding box center [525, 446] width 113 height 41
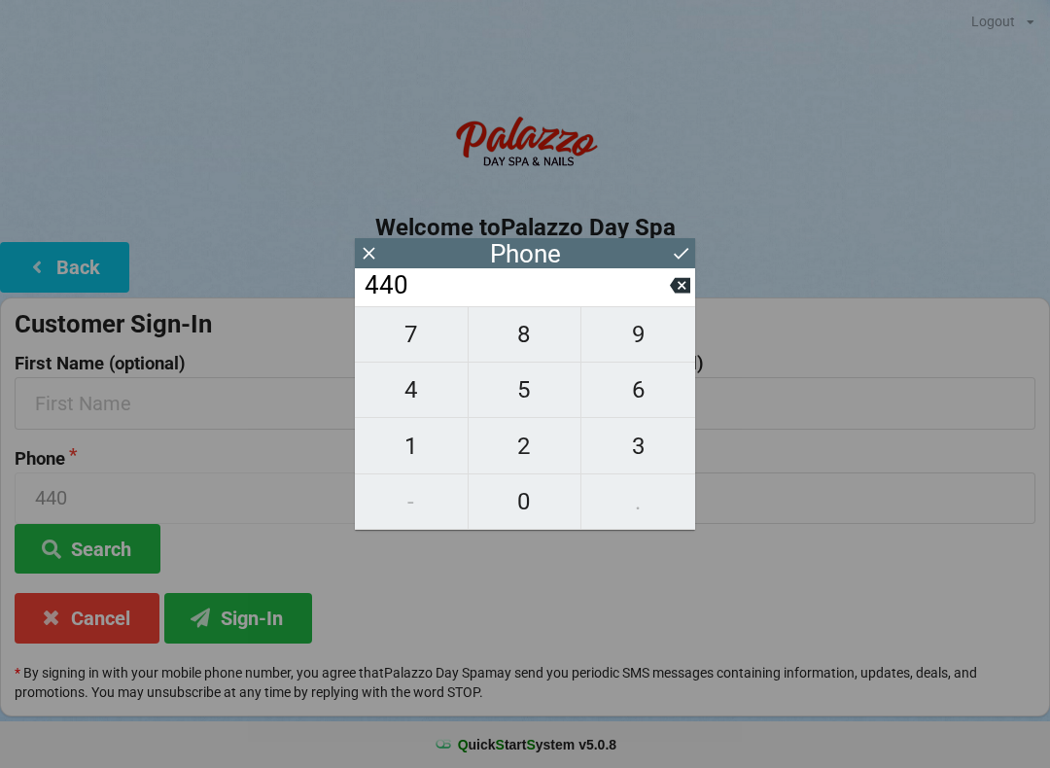
type input "4402"
click at [534, 452] on span "2" at bounding box center [525, 446] width 113 height 41
type input "44022"
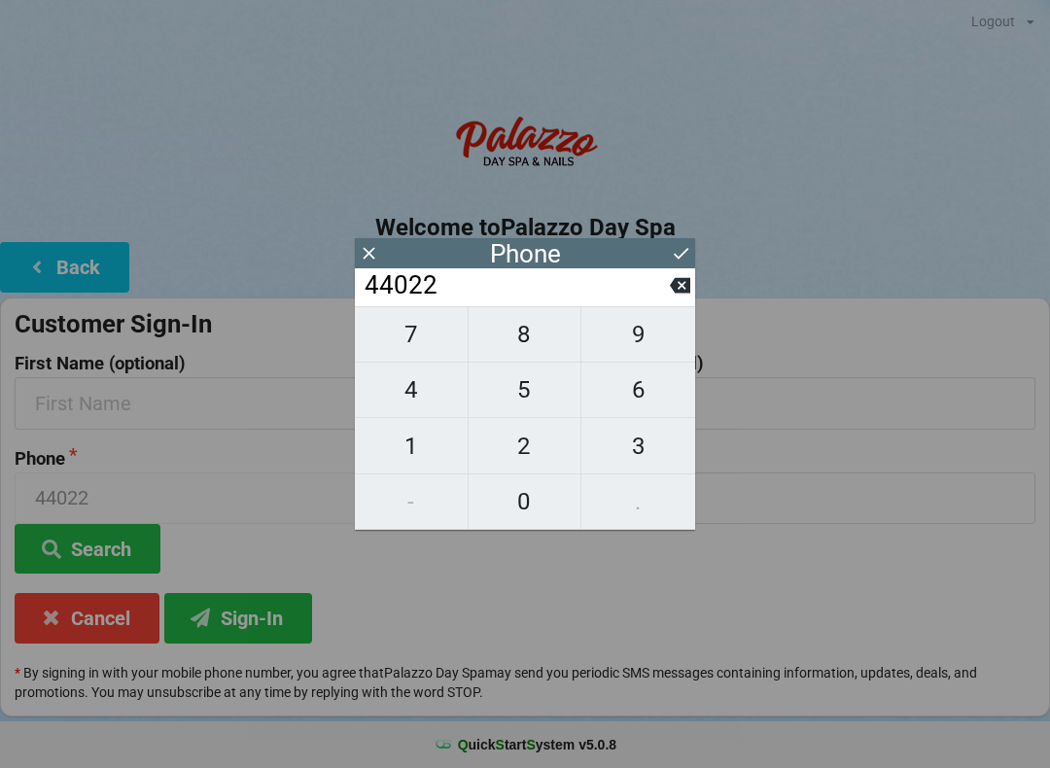
click at [416, 384] on span "4" at bounding box center [411, 389] width 113 height 41
type input "440224"
click at [688, 287] on icon at bounding box center [680, 286] width 20 height 16
click at [416, 331] on span "7" at bounding box center [411, 334] width 113 height 41
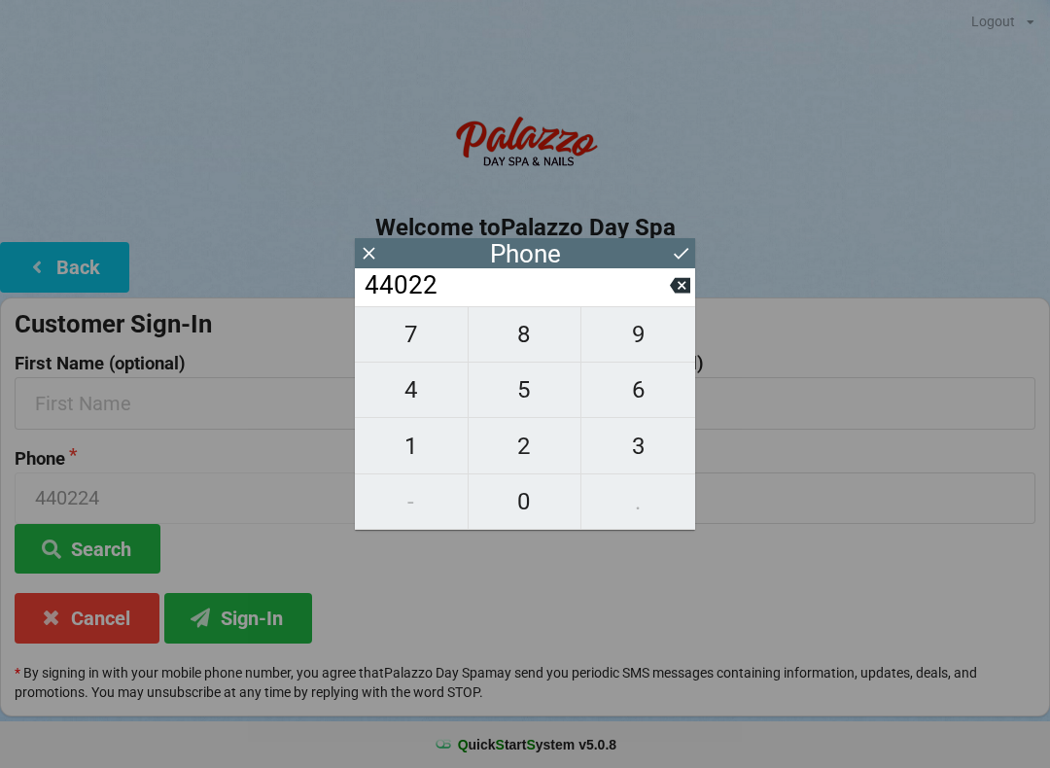
type input "440227"
click at [419, 395] on span "4" at bounding box center [411, 389] width 113 height 41
type input "4402274"
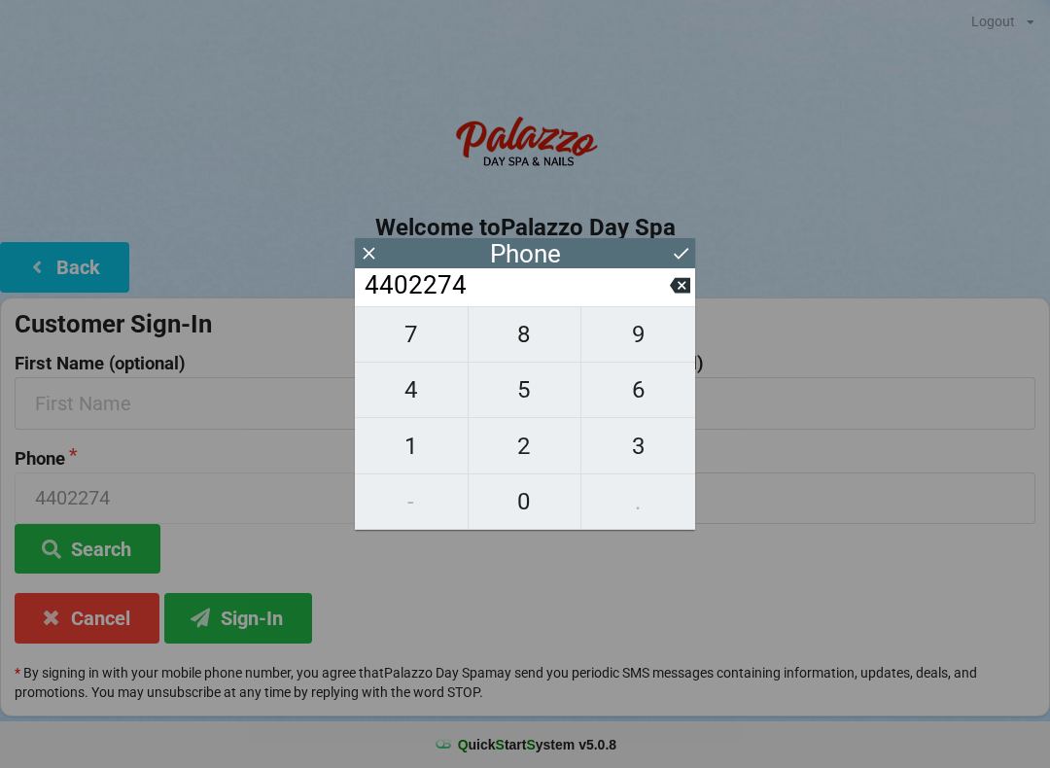
click at [424, 342] on span "7" at bounding box center [411, 334] width 113 height 41
type input "44022747"
click at [653, 403] on span "6" at bounding box center [638, 389] width 114 height 41
type input "440227476"
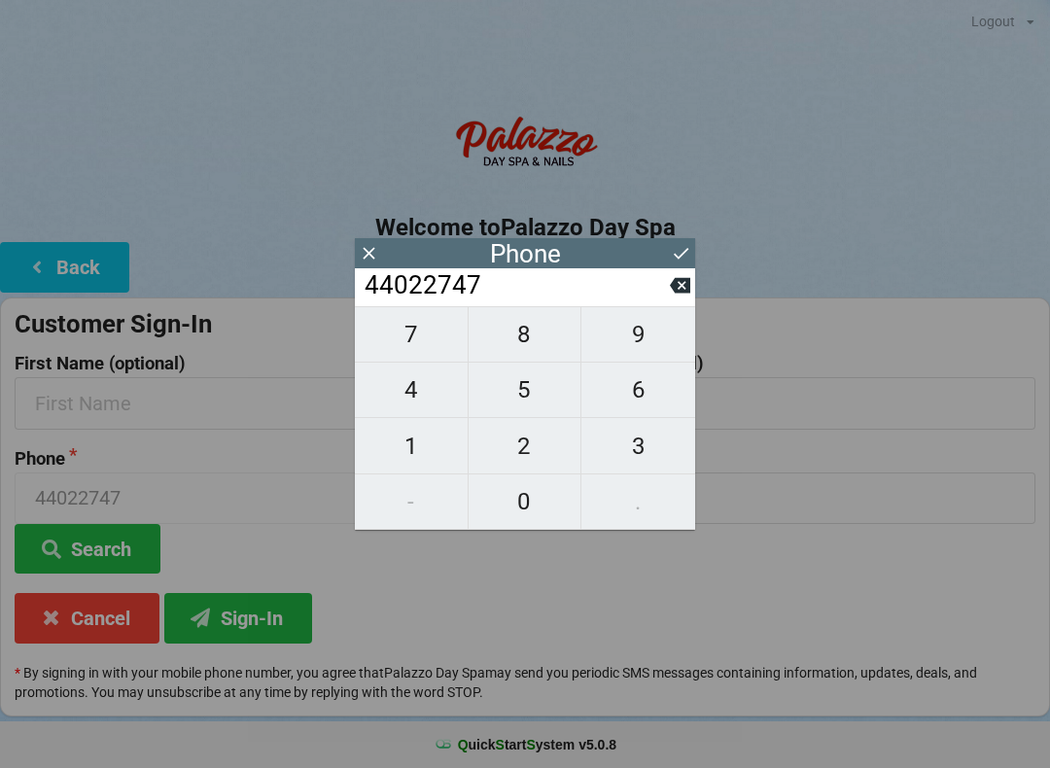
type input "440227476"
click at [531, 389] on span "5" at bounding box center [525, 389] width 113 height 41
type input "4402274765"
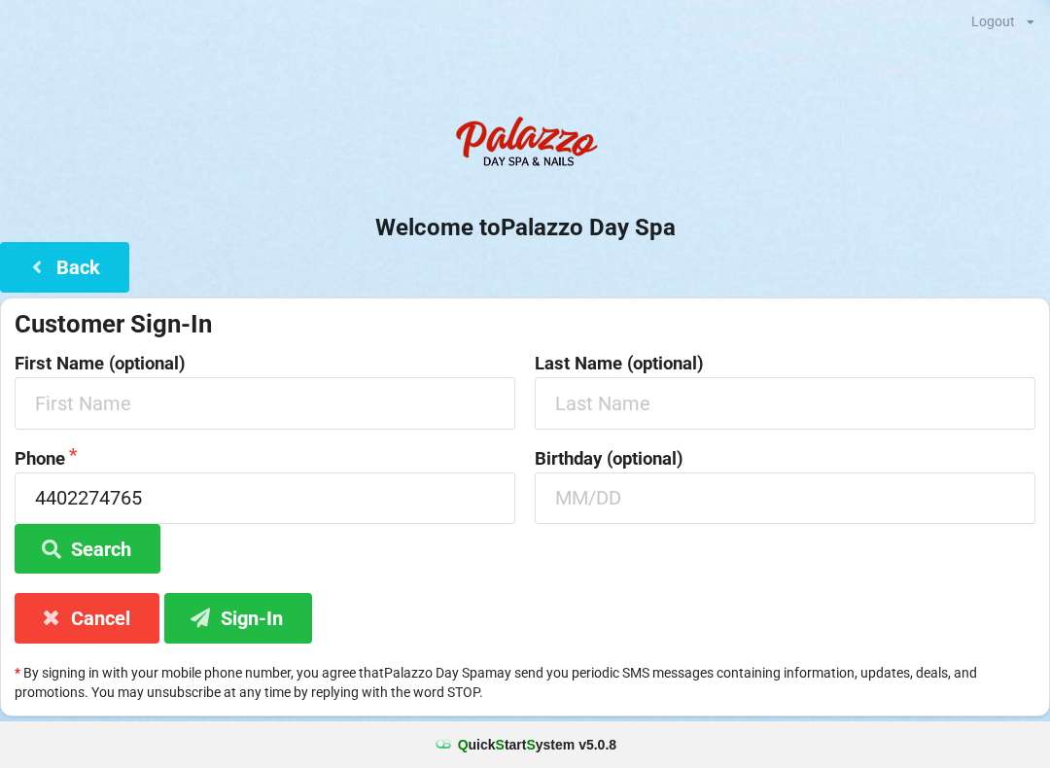
click at [529, 602] on div "Customer Sign-In First Name (optional) Last Name (optional) Phone [PHONE_NUMBER…" at bounding box center [525, 506] width 1050 height 419
click at [290, 393] on input "text" at bounding box center [265, 403] width 501 height 52
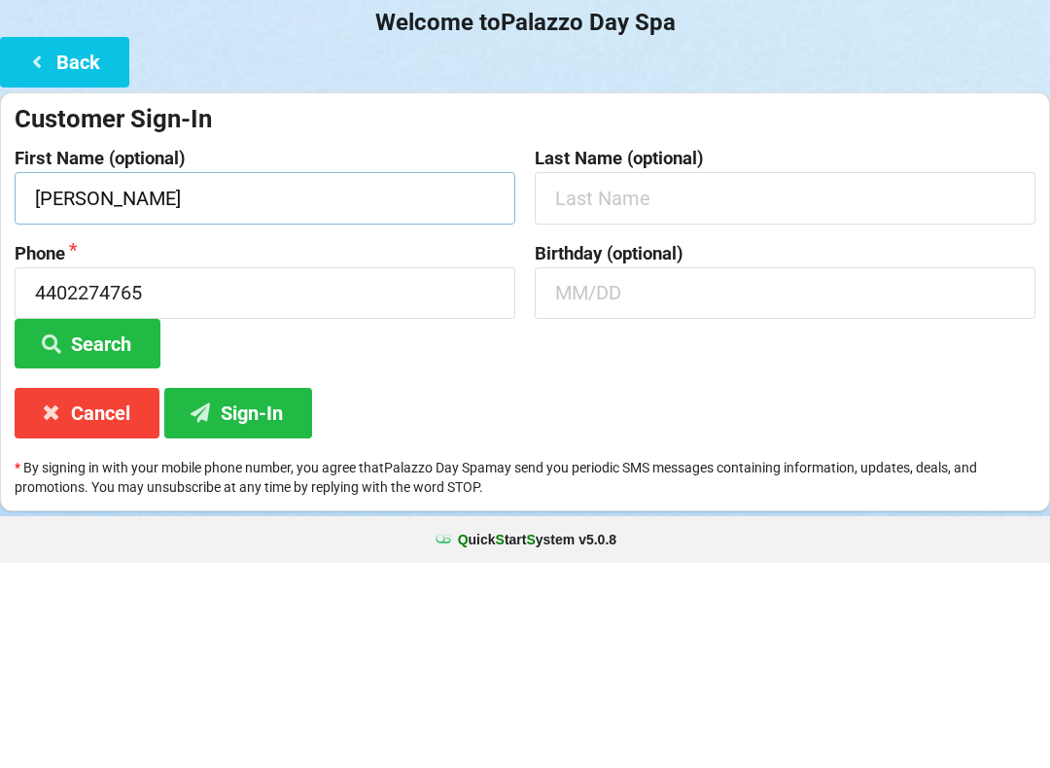
type input "[PERSON_NAME]"
click at [739, 377] on input "text" at bounding box center [785, 403] width 501 height 52
type input "[PERSON_NAME]"
click at [694, 472] on input "text" at bounding box center [785, 498] width 501 height 52
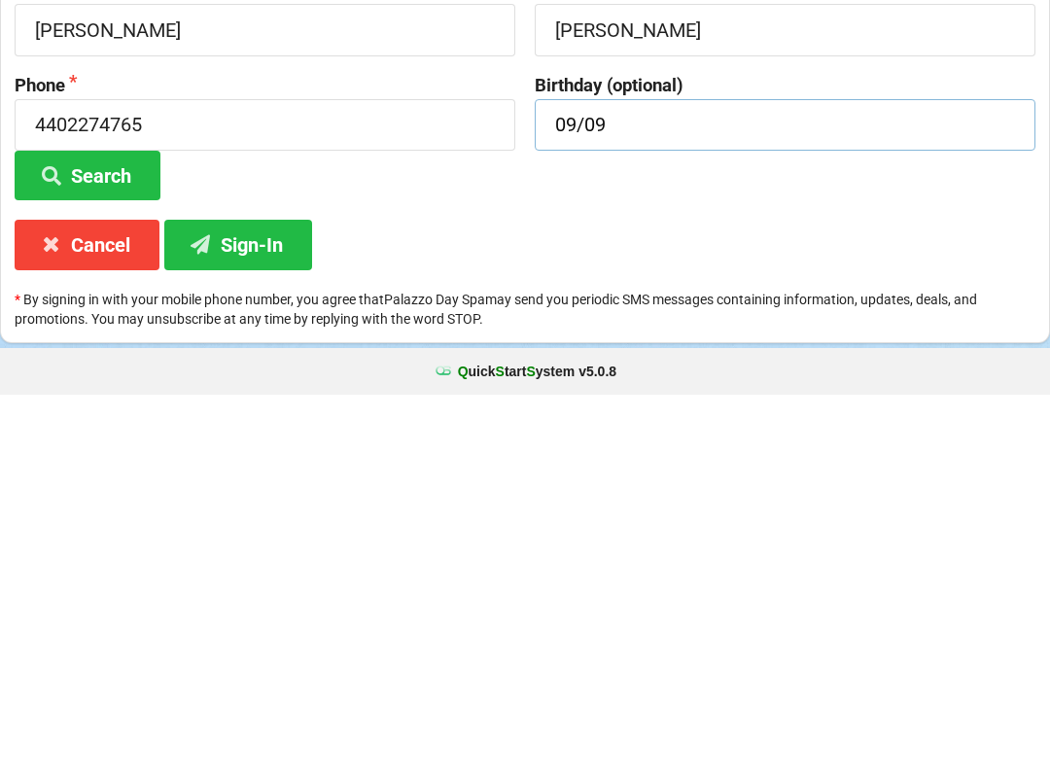
type input "09/09"
click at [277, 593] on button "Sign-In" at bounding box center [238, 618] width 148 height 50
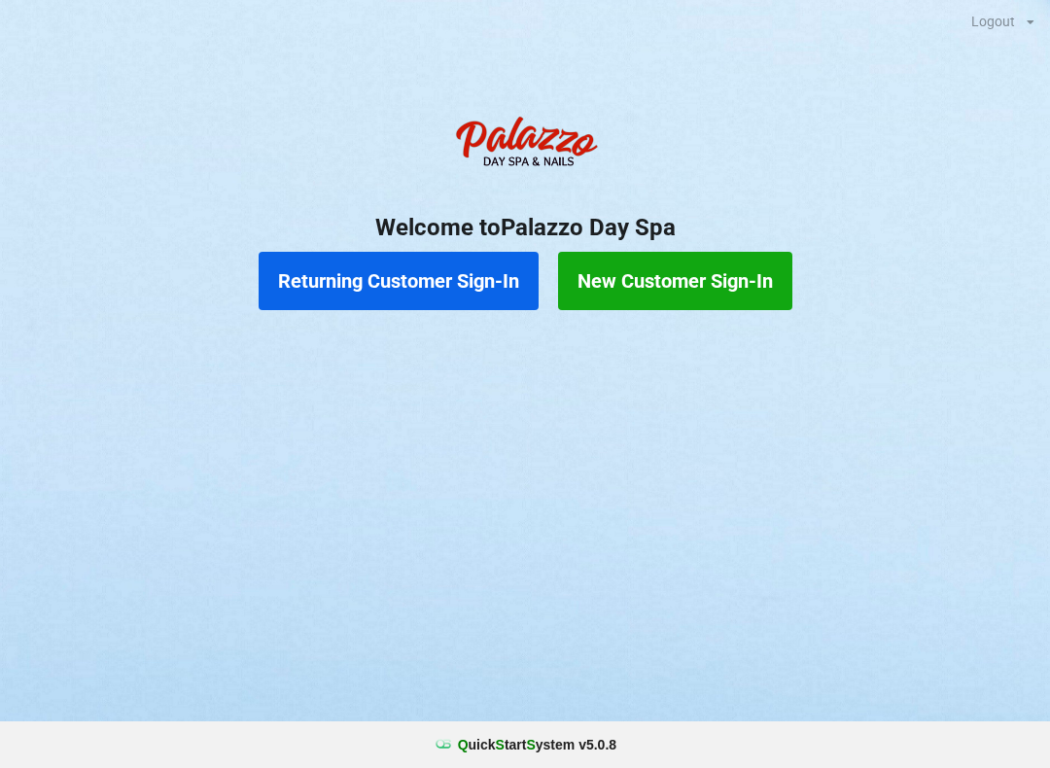
click at [717, 269] on button "New Customer Sign-In" at bounding box center [675, 281] width 234 height 58
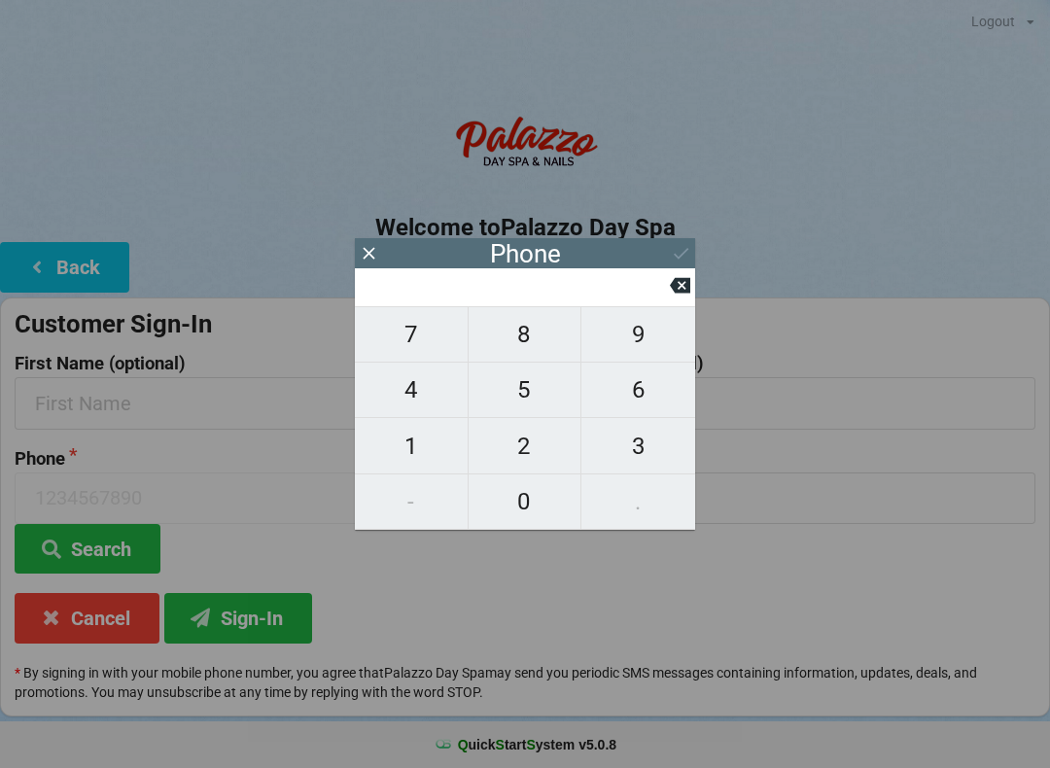
click at [434, 331] on span "7" at bounding box center [411, 334] width 113 height 41
type input "7"
click at [423, 327] on span "7" at bounding box center [411, 334] width 113 height 41
type input "77"
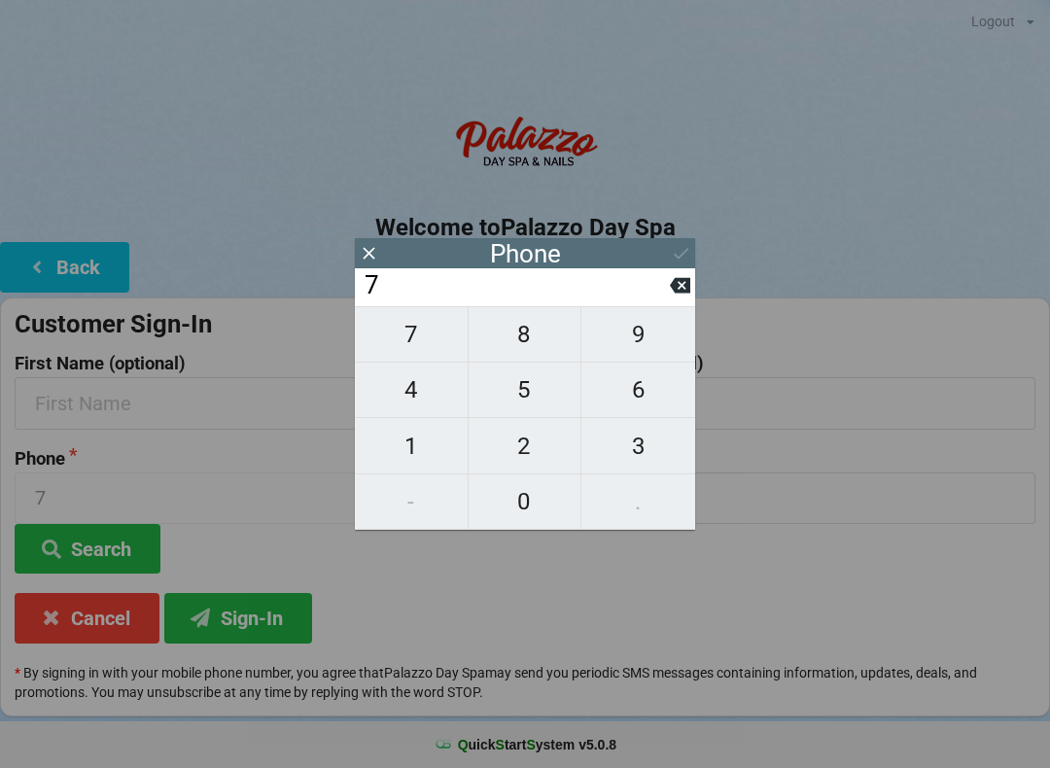
type input "77"
click at [647, 447] on span "3" at bounding box center [638, 446] width 114 height 41
type input "773"
click at [523, 330] on span "8" at bounding box center [525, 334] width 113 height 41
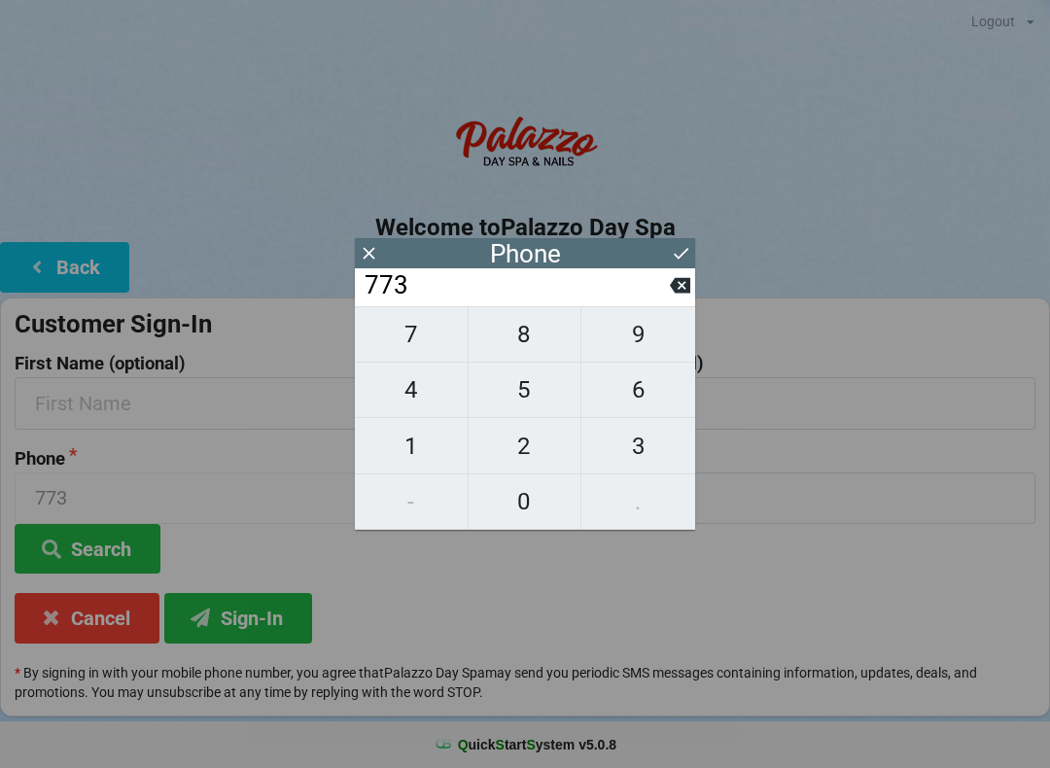
type input "7738"
click at [525, 509] on span "0" at bounding box center [525, 501] width 113 height 41
type input "77380"
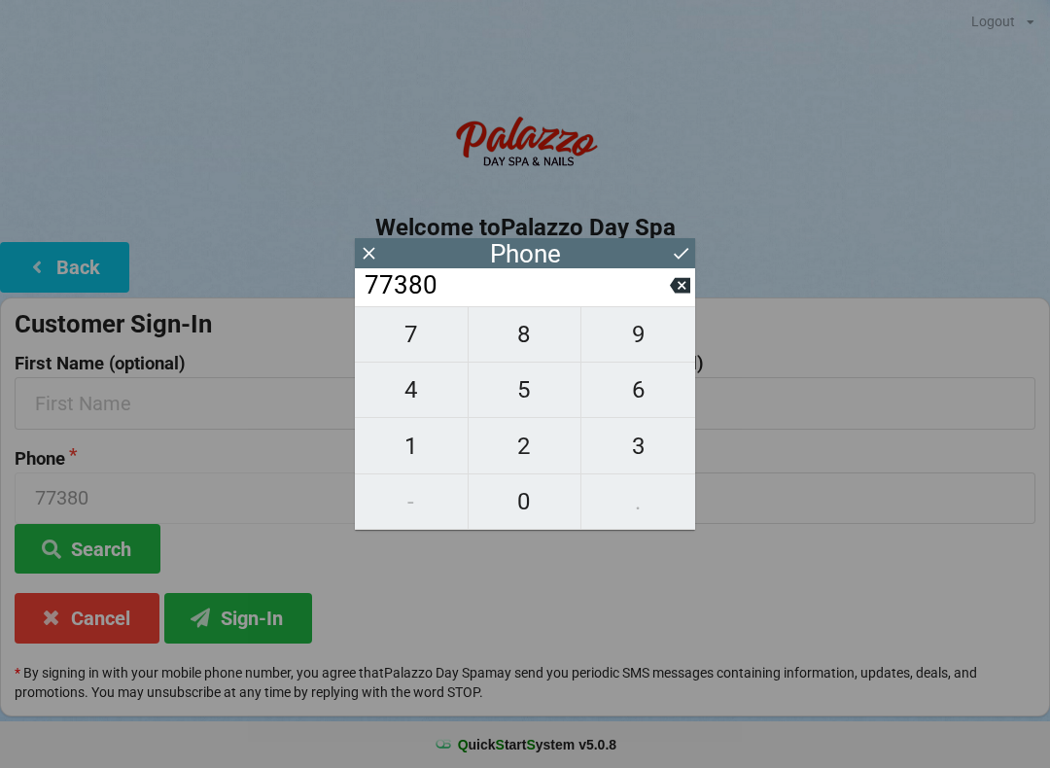
click at [401, 340] on span "7" at bounding box center [411, 334] width 113 height 41
type input "773807"
click at [430, 379] on span "4" at bounding box center [411, 389] width 113 height 41
type input "7738074"
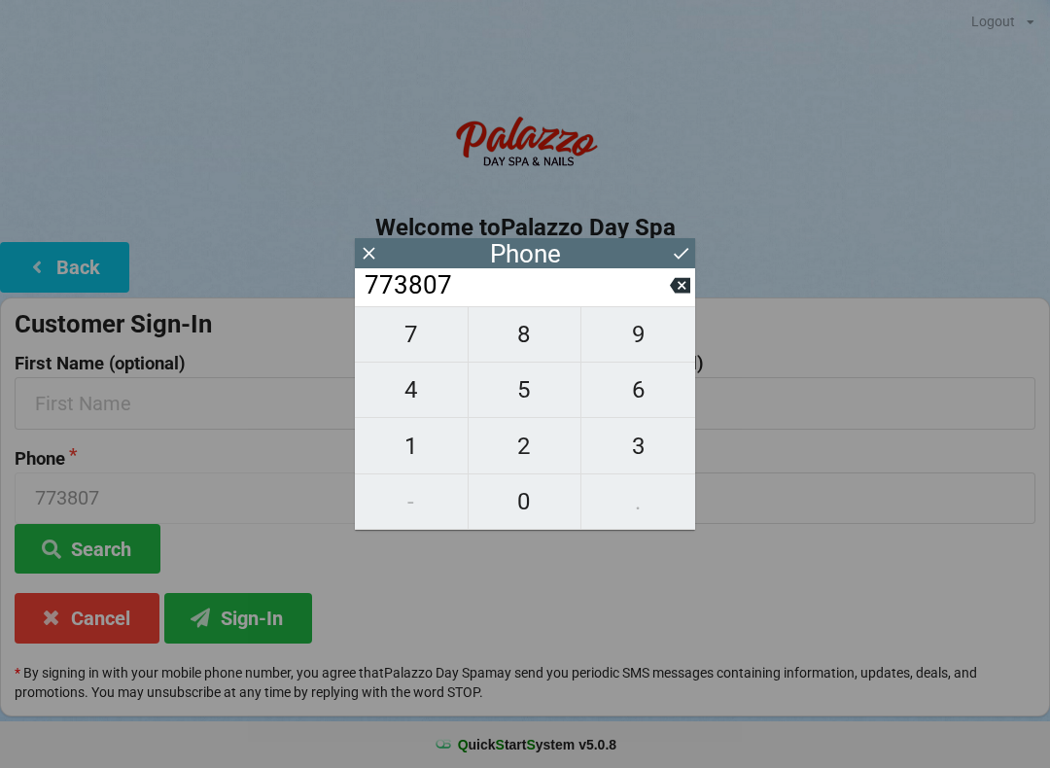
type input "7738074"
click at [627, 405] on span "6" at bounding box center [638, 389] width 114 height 41
type input "77380746"
click at [638, 335] on span "9" at bounding box center [638, 334] width 114 height 41
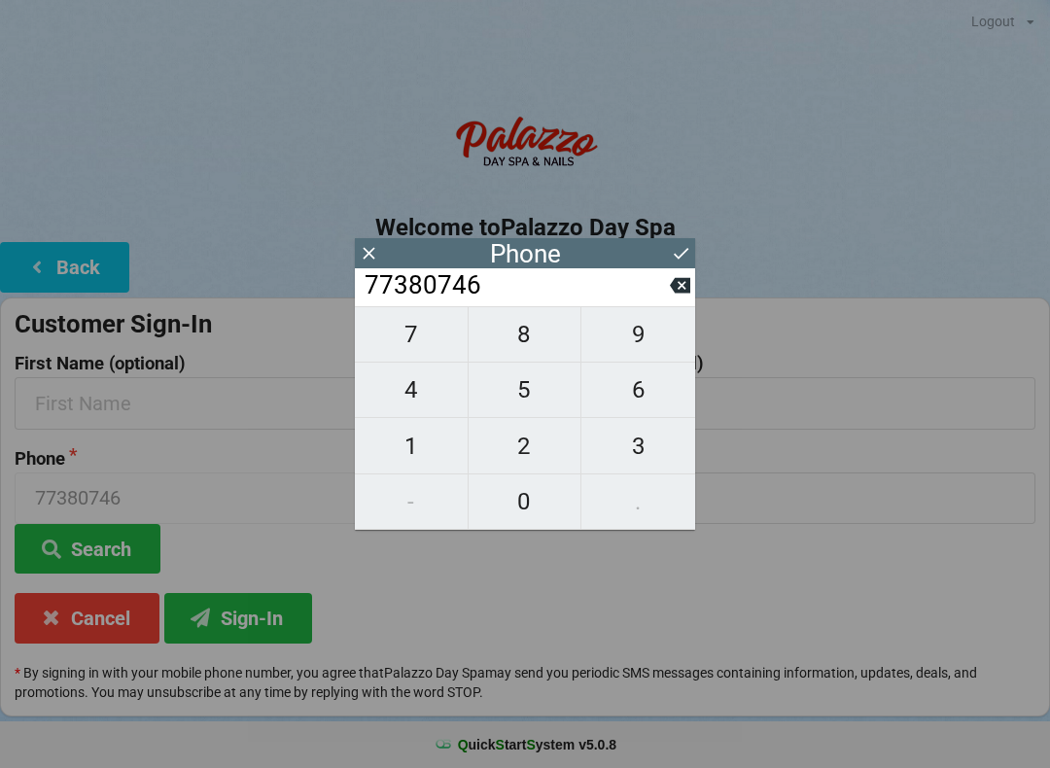
type input "773807469"
click at [661, 289] on input "773807469" at bounding box center [516, 285] width 307 height 31
click at [644, 439] on span "3" at bounding box center [638, 446] width 114 height 41
type input "7738074693"
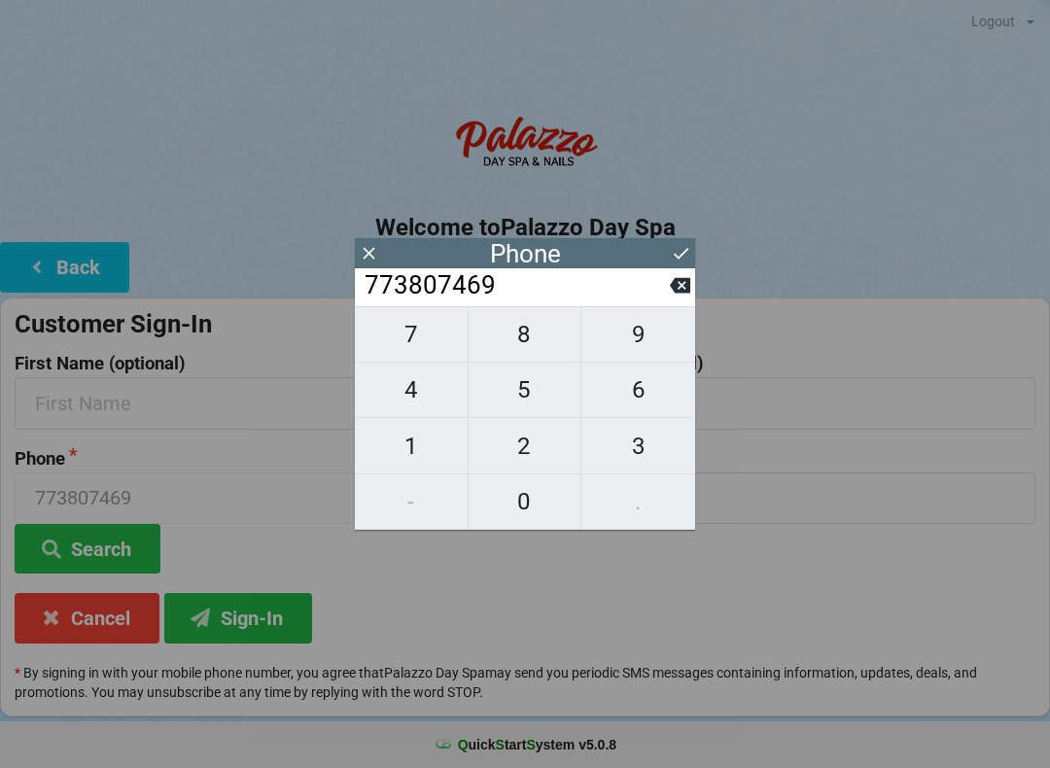
type input "7738074693"
click at [674, 287] on icon at bounding box center [680, 286] width 20 height 16
click at [677, 286] on icon at bounding box center [680, 286] width 20 height 16
click at [647, 432] on span "3" at bounding box center [638, 446] width 114 height 41
type input "773807463"
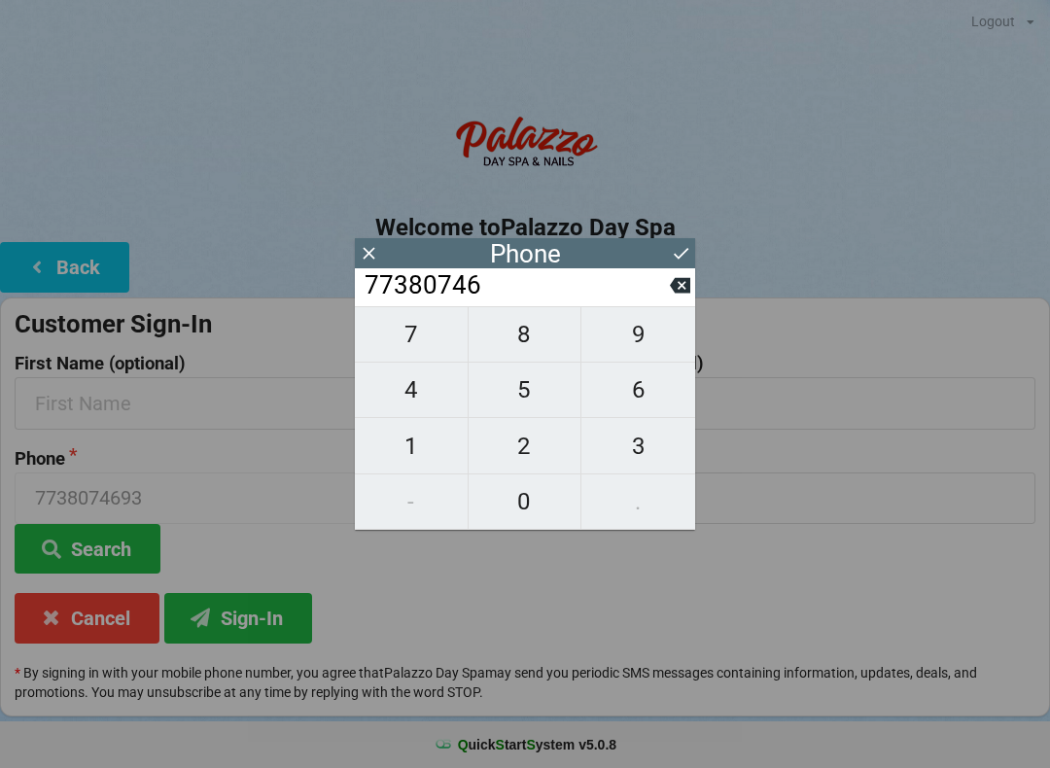
type input "773807463"
click at [644, 341] on span "9" at bounding box center [638, 334] width 114 height 41
type input "7738074639"
click at [672, 247] on icon at bounding box center [681, 253] width 20 height 20
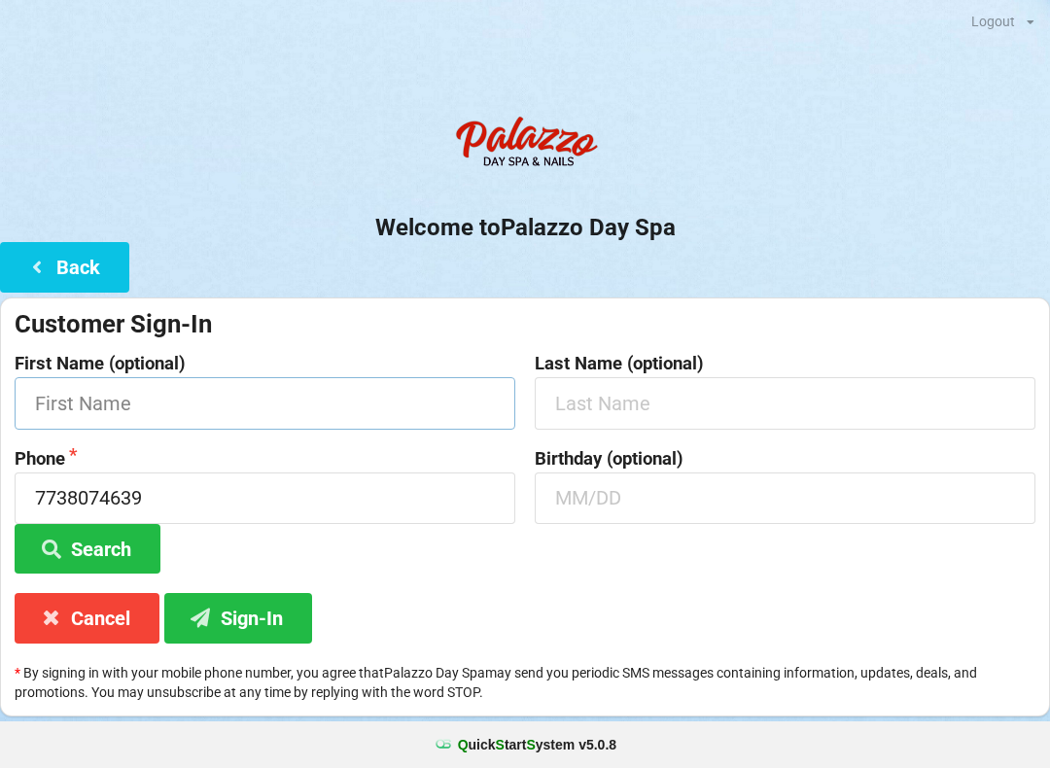
click at [273, 378] on input "text" at bounding box center [265, 403] width 501 height 52
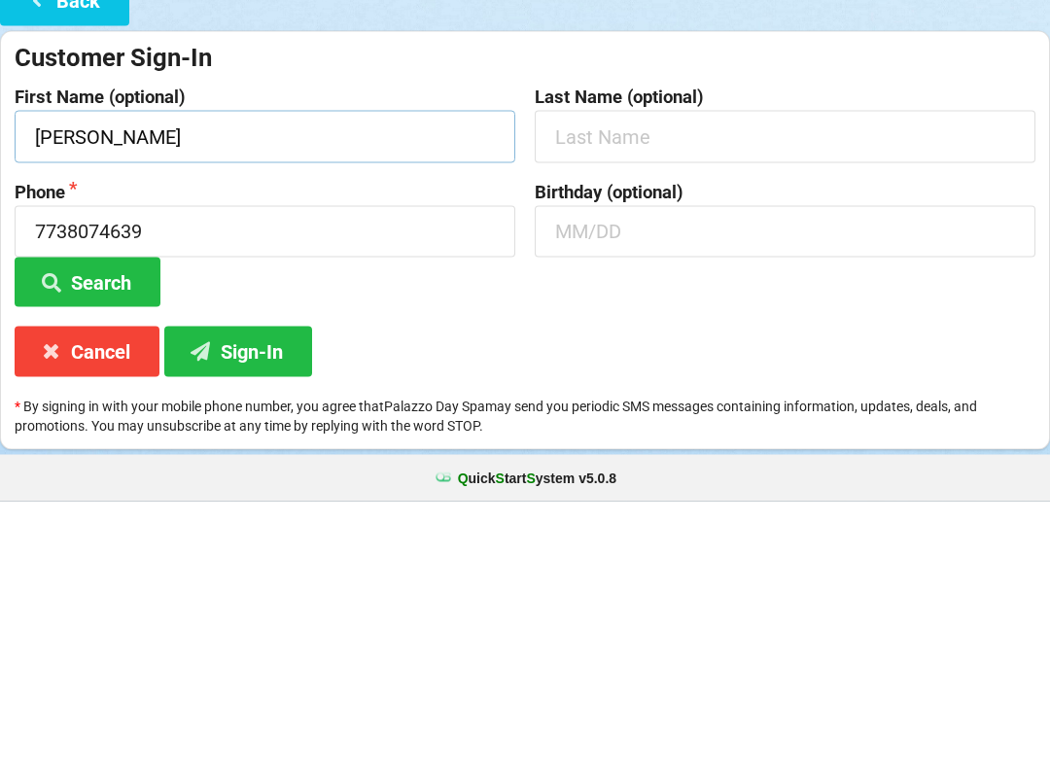
type input "[PERSON_NAME]"
click at [730, 472] on input "text" at bounding box center [785, 498] width 501 height 52
type input "9"
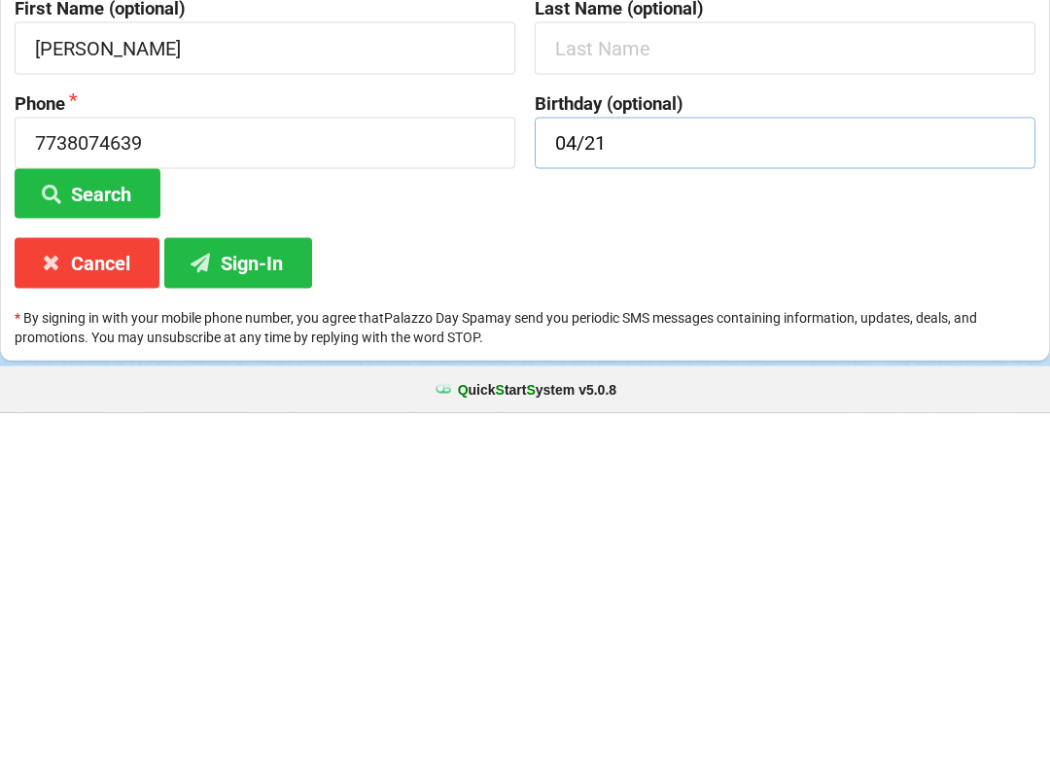
type input "04/21"
click at [277, 593] on button "Sign-In" at bounding box center [238, 618] width 148 height 50
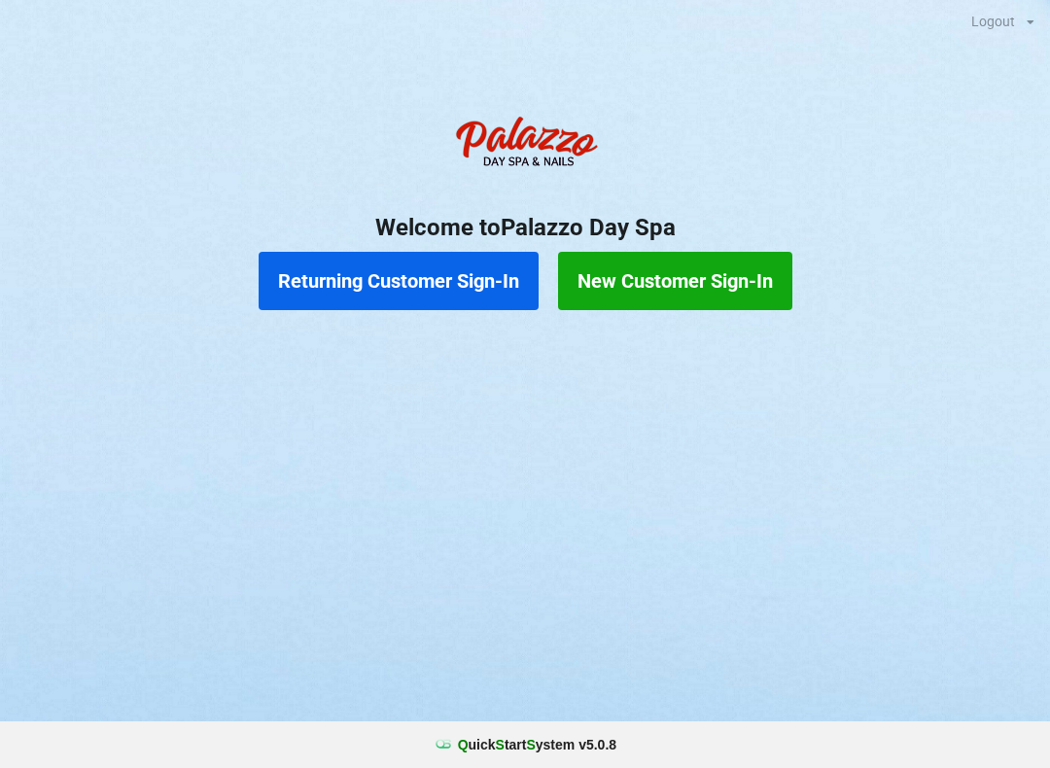
click at [399, 286] on button "Returning Customer Sign-In" at bounding box center [399, 281] width 280 height 58
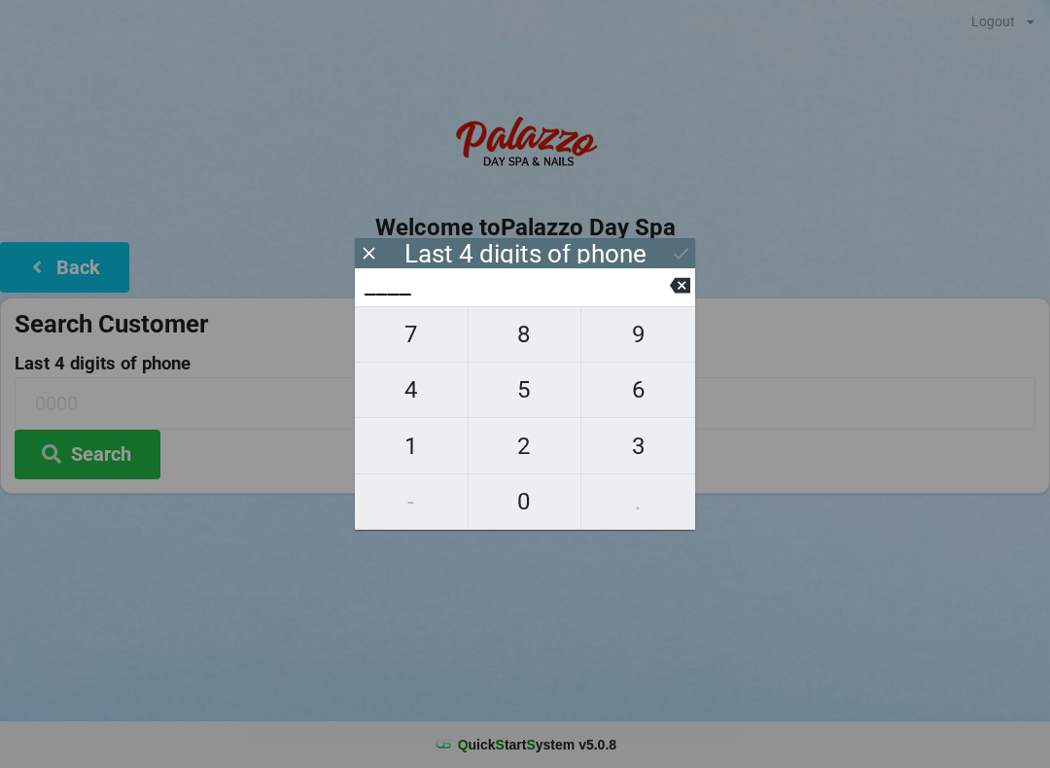
click at [426, 460] on span "1" at bounding box center [411, 446] width 113 height 41
type input "1___"
click at [413, 455] on span "1" at bounding box center [411, 446] width 113 height 41
type input "11__"
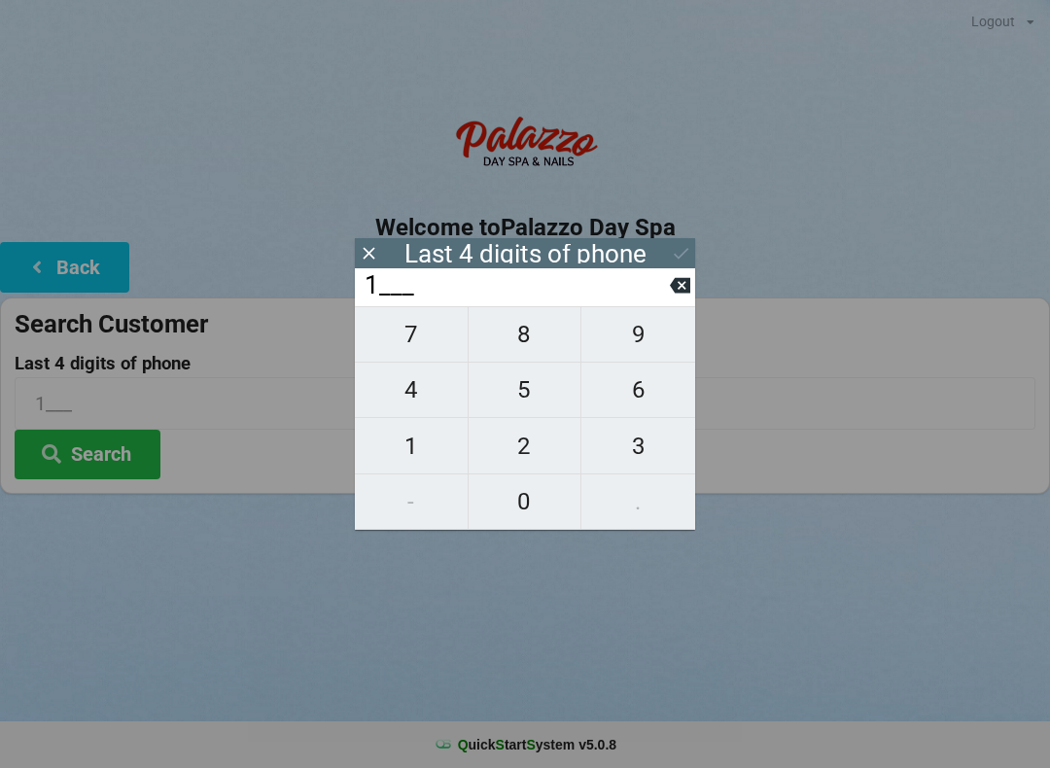
type input "11__"
click at [669, 298] on input "11__" at bounding box center [516, 285] width 307 height 31
click at [665, 301] on input "11__" at bounding box center [516, 285] width 307 height 31
click at [362, 260] on icon at bounding box center [369, 253] width 20 height 20
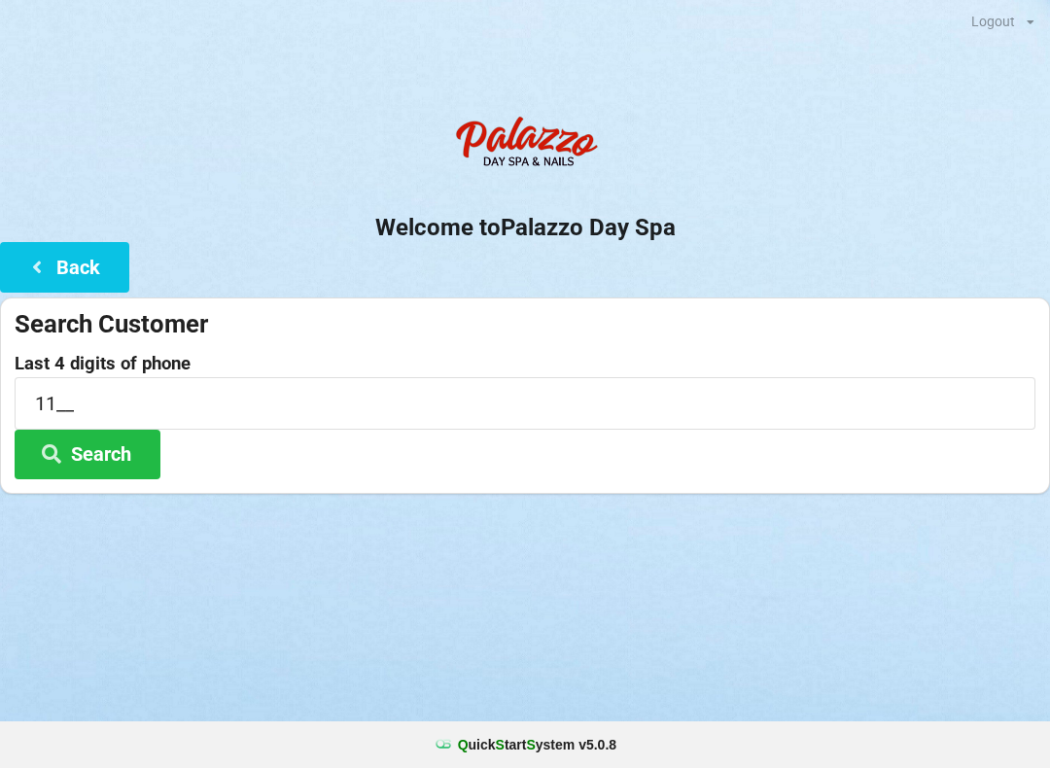
click at [73, 266] on button "Back" at bounding box center [64, 267] width 129 height 50
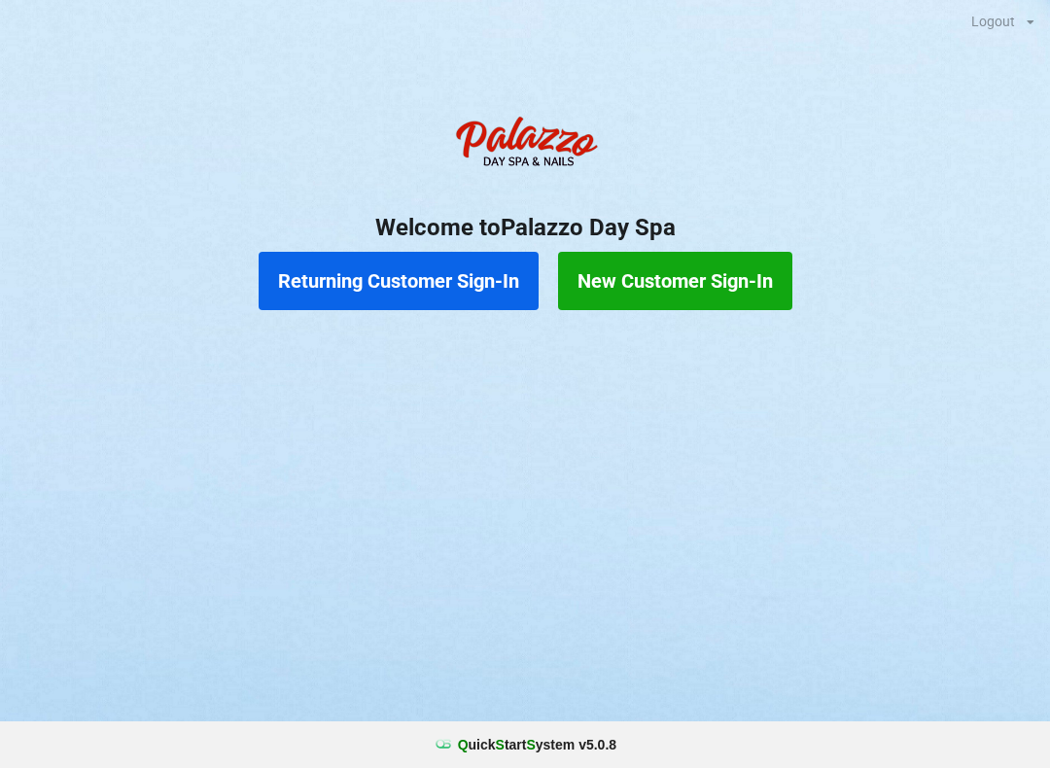
click at [398, 286] on button "Returning Customer Sign-In" at bounding box center [399, 281] width 280 height 58
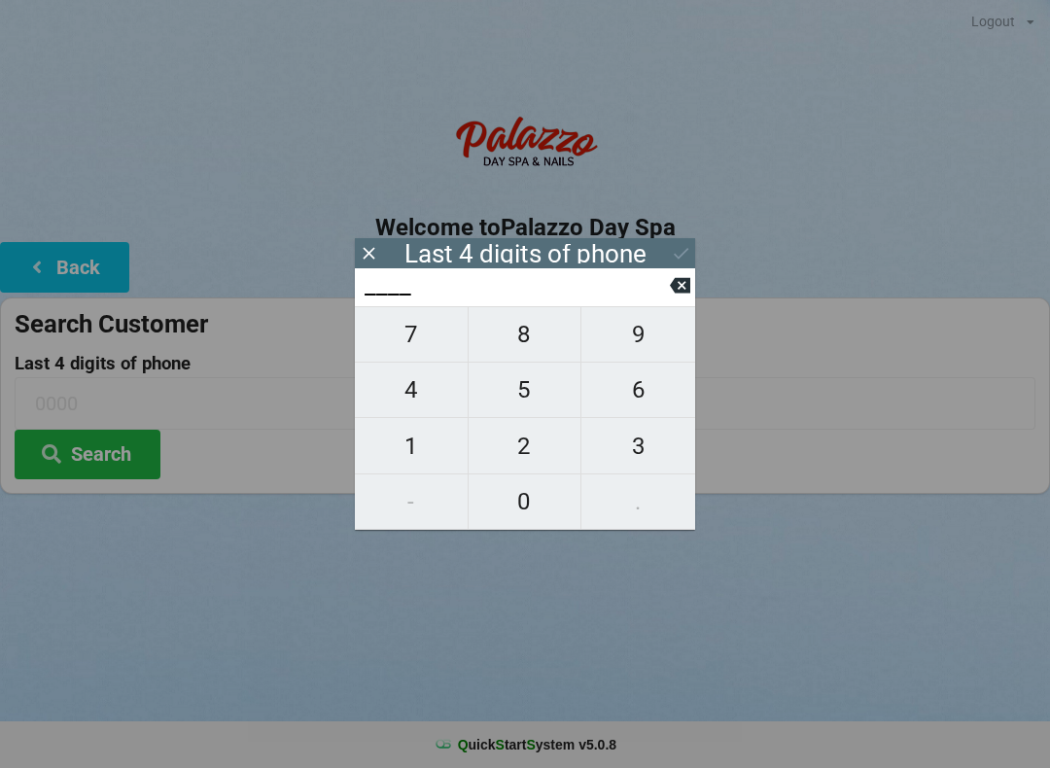
click at [414, 450] on span "1" at bounding box center [411, 446] width 113 height 41
type input "1___"
click at [631, 408] on span "6" at bounding box center [638, 389] width 114 height 41
type input "16__"
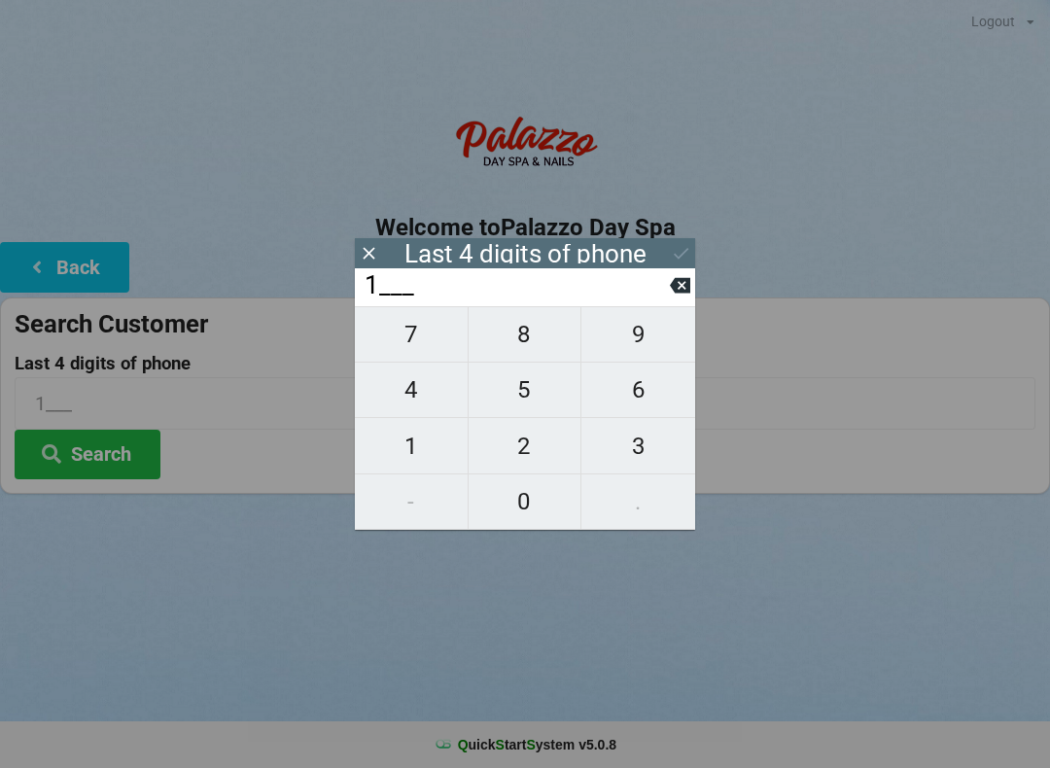
type input "16__"
click at [523, 407] on span "5" at bounding box center [525, 389] width 113 height 41
type input "165_"
click at [628, 466] on span "3" at bounding box center [638, 446] width 114 height 41
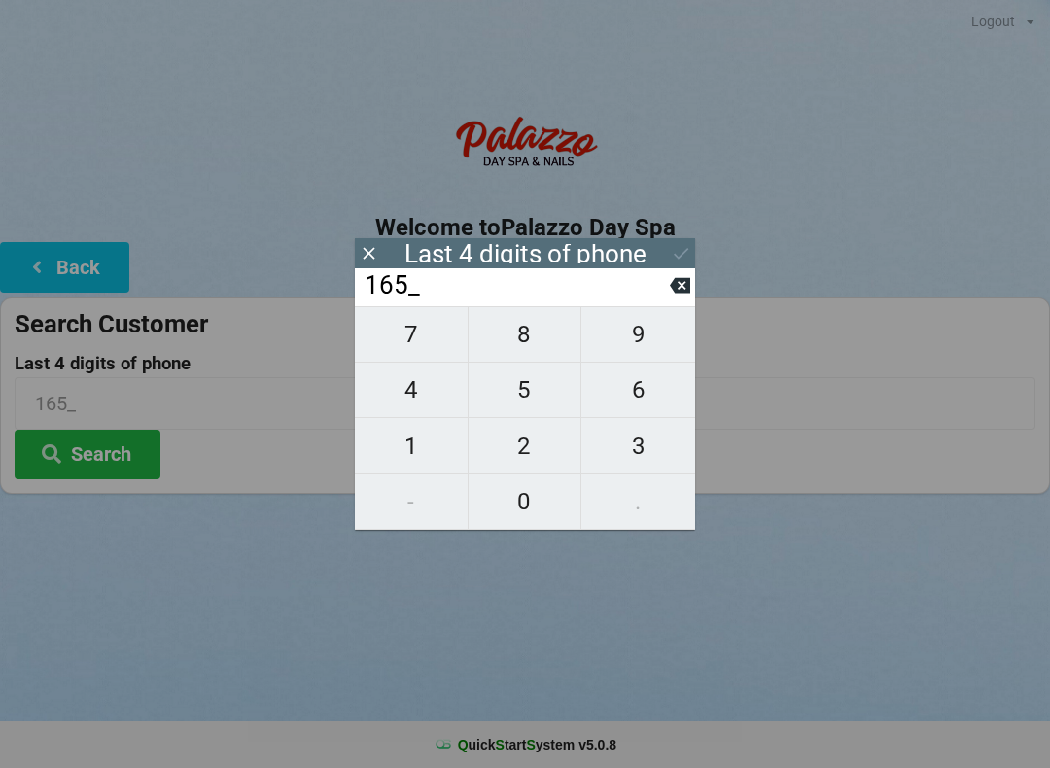
type input "1653"
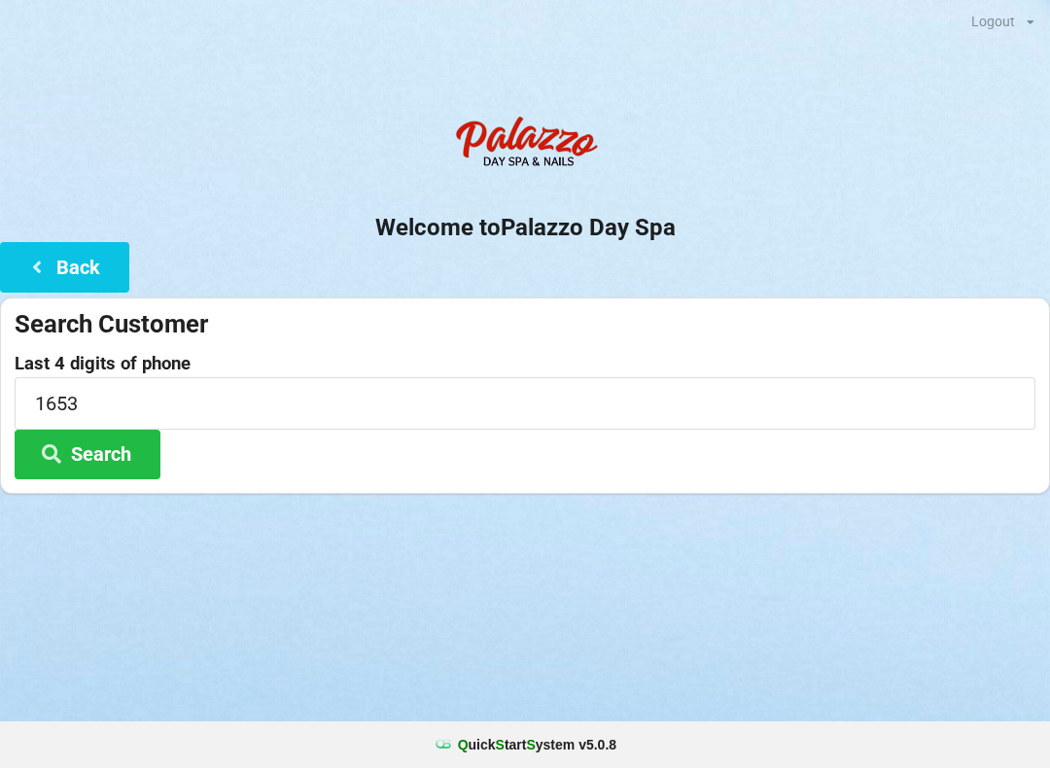
click at [97, 457] on button "Search" at bounding box center [88, 455] width 146 height 50
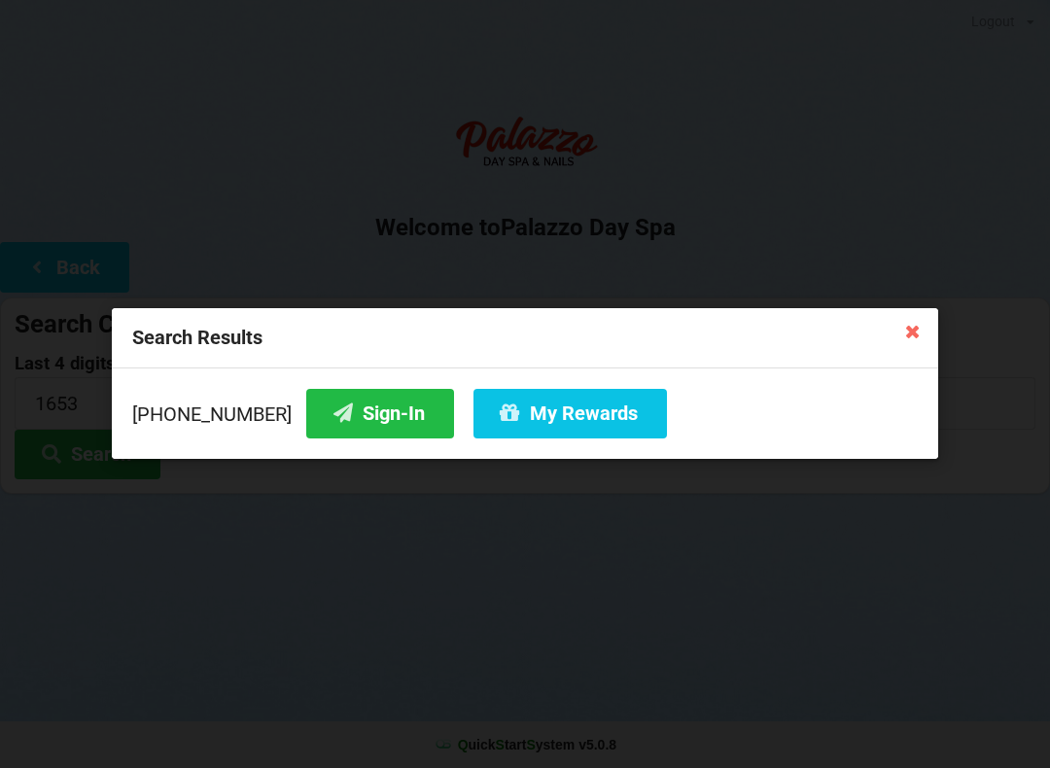
click at [354, 431] on button "Sign-In" at bounding box center [380, 414] width 148 height 50
